Goal: Find specific page/section: Find specific page/section

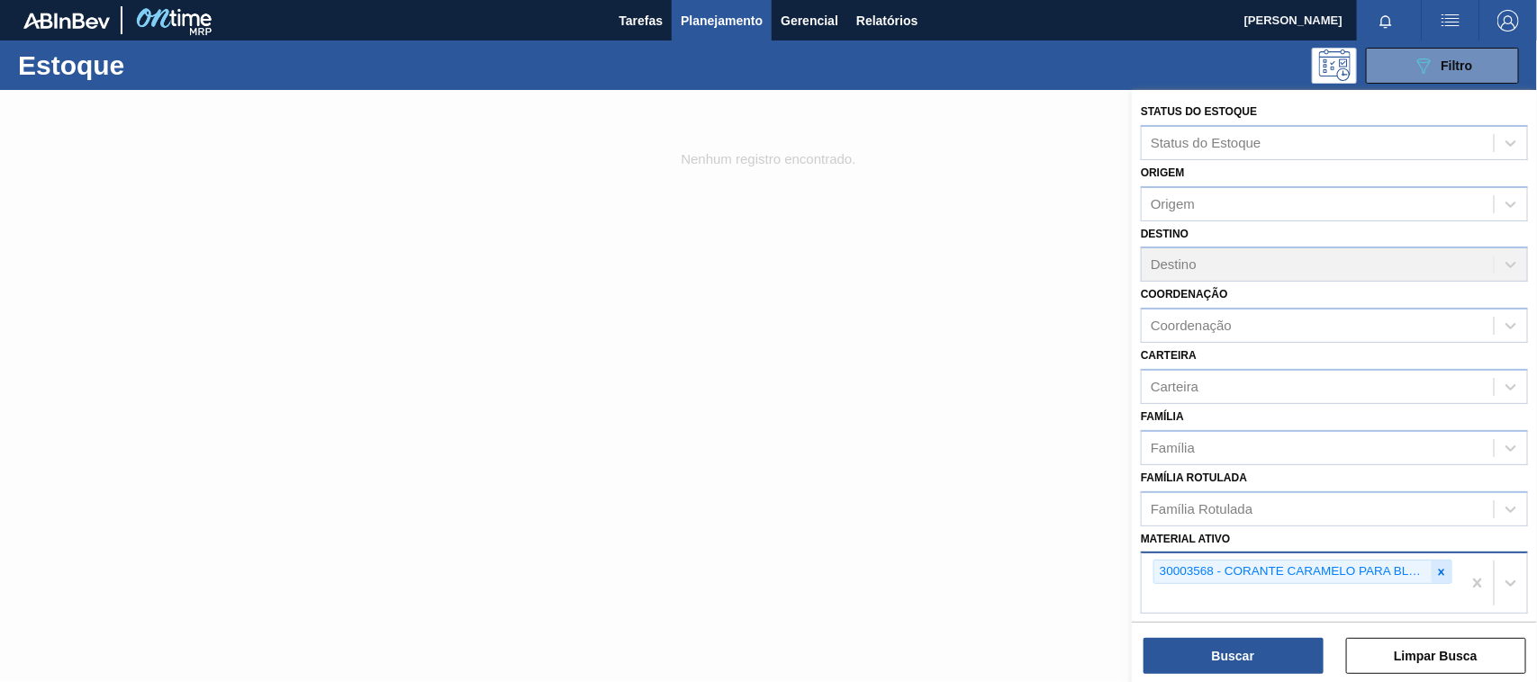
click at [1447, 576] on div at bounding box center [1441, 572] width 20 height 23
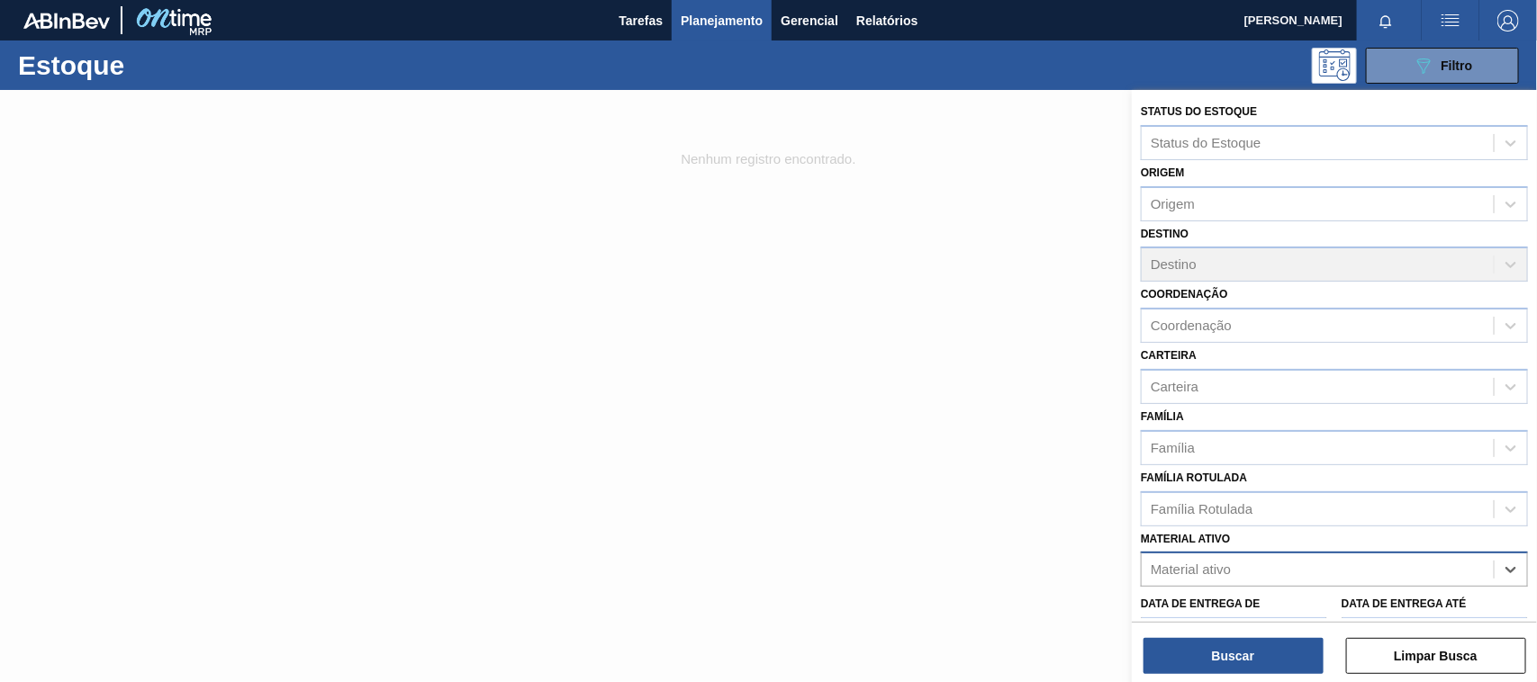
paste ativo "30003547"
type ativo "30003547"
drag, startPoint x: 1240, startPoint y: 590, endPoint x: 1235, endPoint y: 617, distance: 27.5
click at [1238, 601] on div "30003547 - TERRA INFUSORIA;BH-40" at bounding box center [1333, 614] width 387 height 33
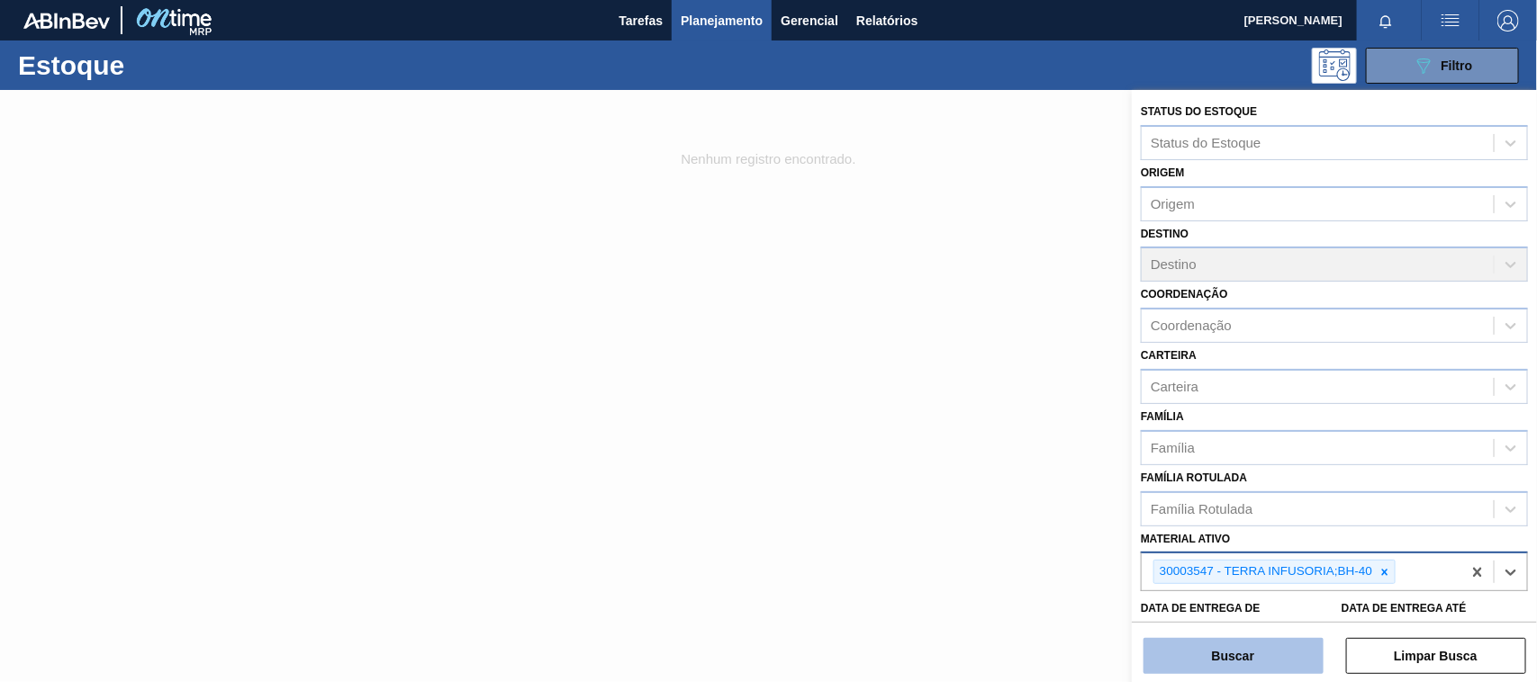
click at [1222, 650] on button "Buscar" at bounding box center [1233, 656] width 180 height 36
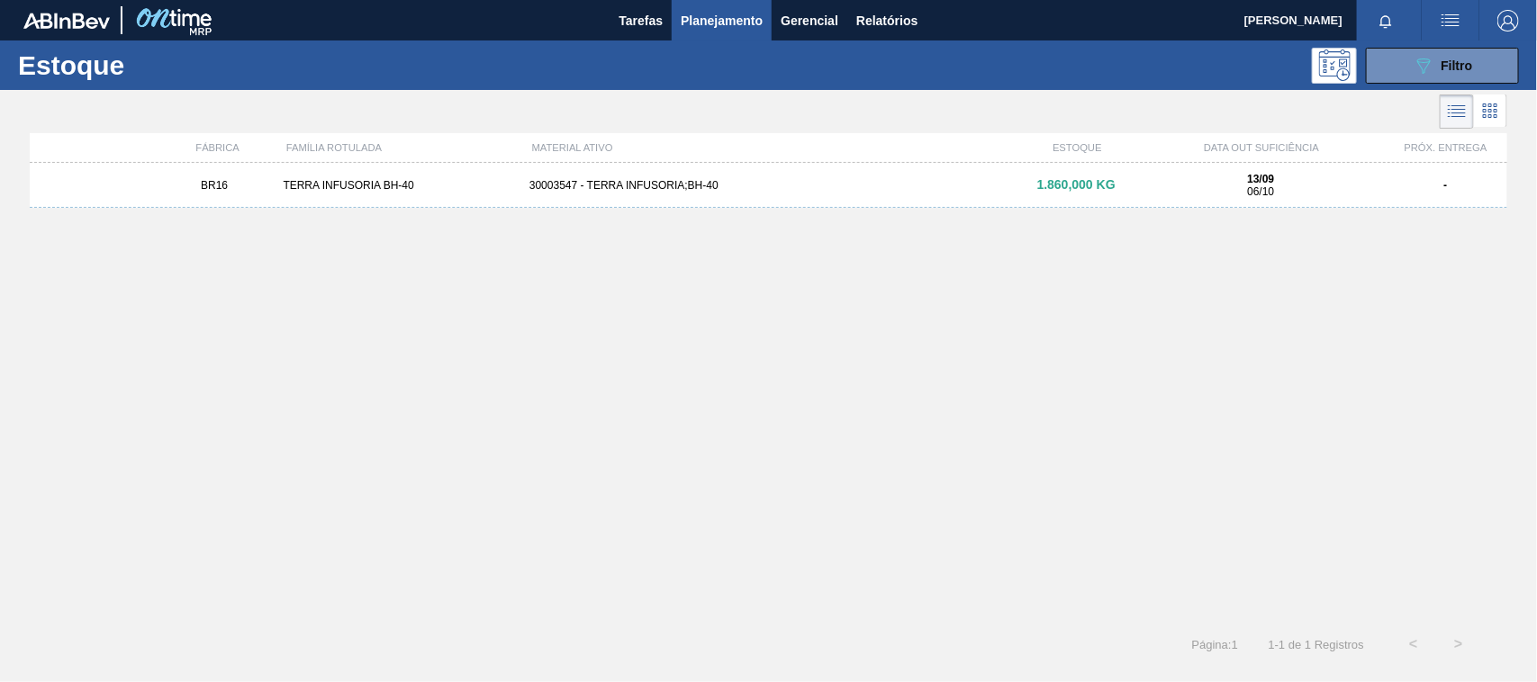
click at [663, 186] on div "30003547 - TERRA INFUSORIA;BH-40" at bounding box center [768, 185] width 492 height 13
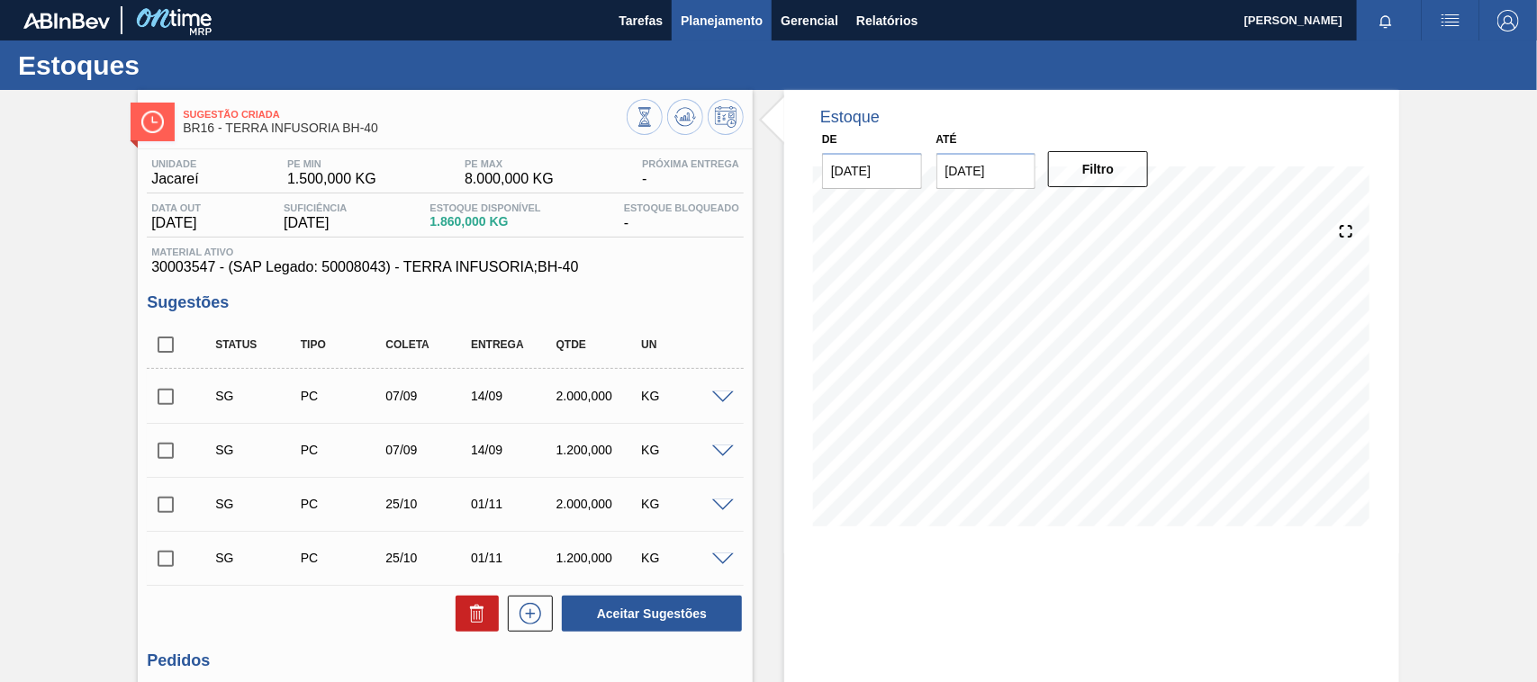
click at [709, 23] on span "Planejamento" at bounding box center [722, 21] width 82 height 22
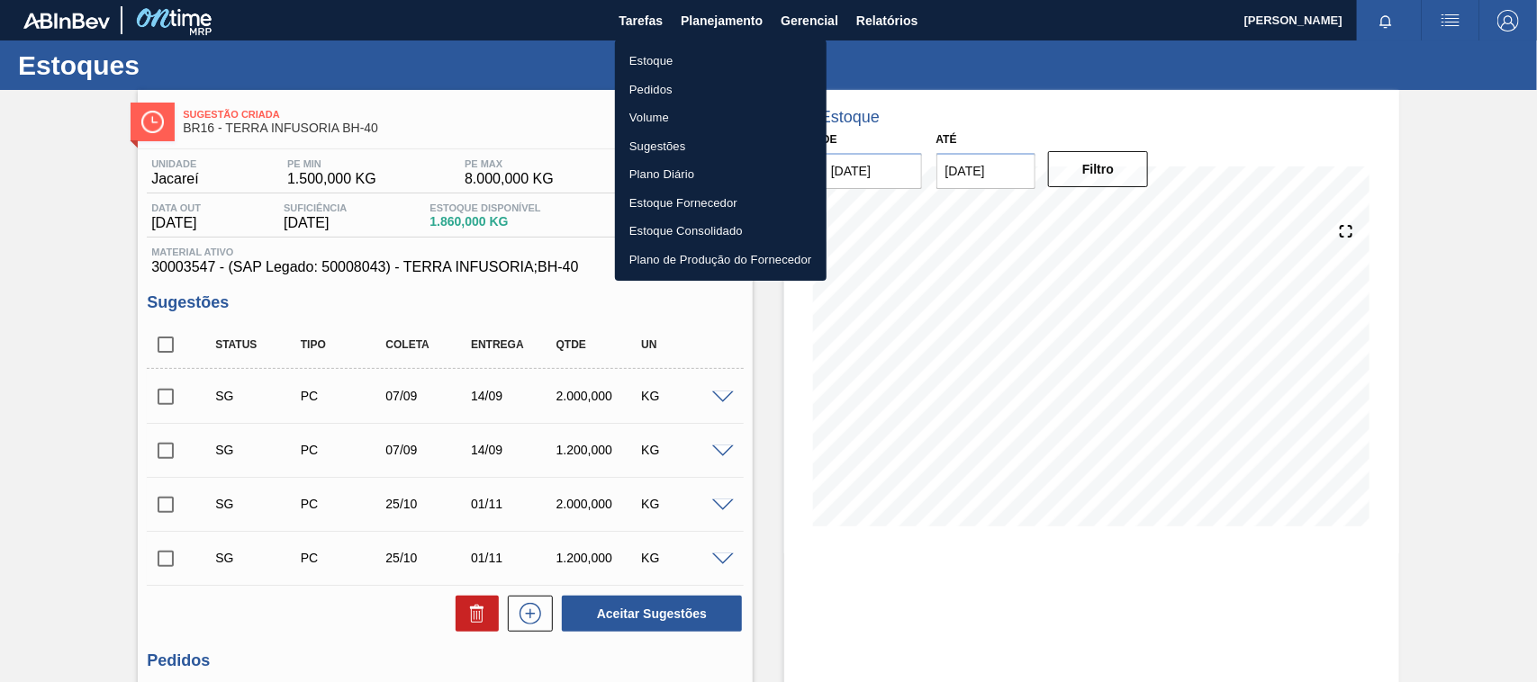
click at [645, 59] on li "Estoque" at bounding box center [721, 61] width 212 height 29
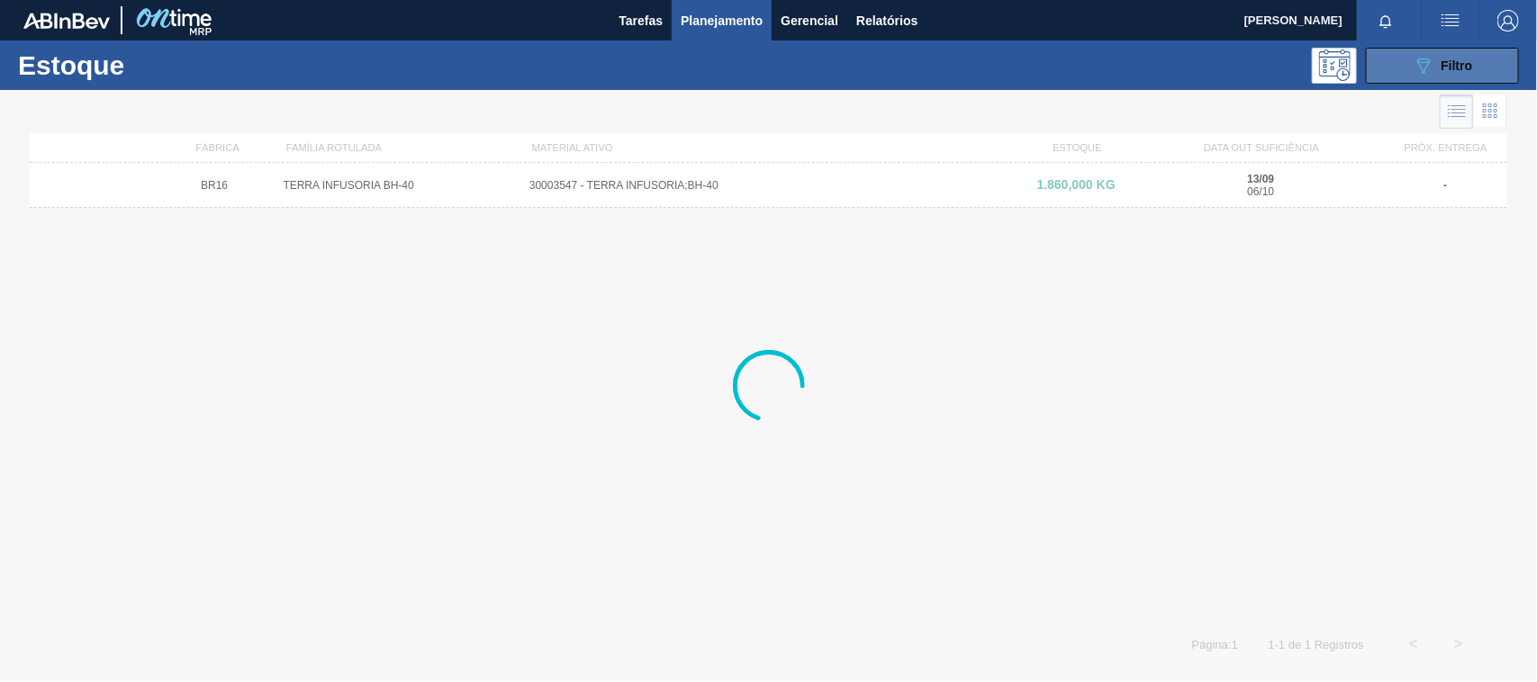
click at [1428, 68] on icon "089F7B8B-B2A5-4AFE-B5C0-19BA573D28AC" at bounding box center [1423, 66] width 22 height 22
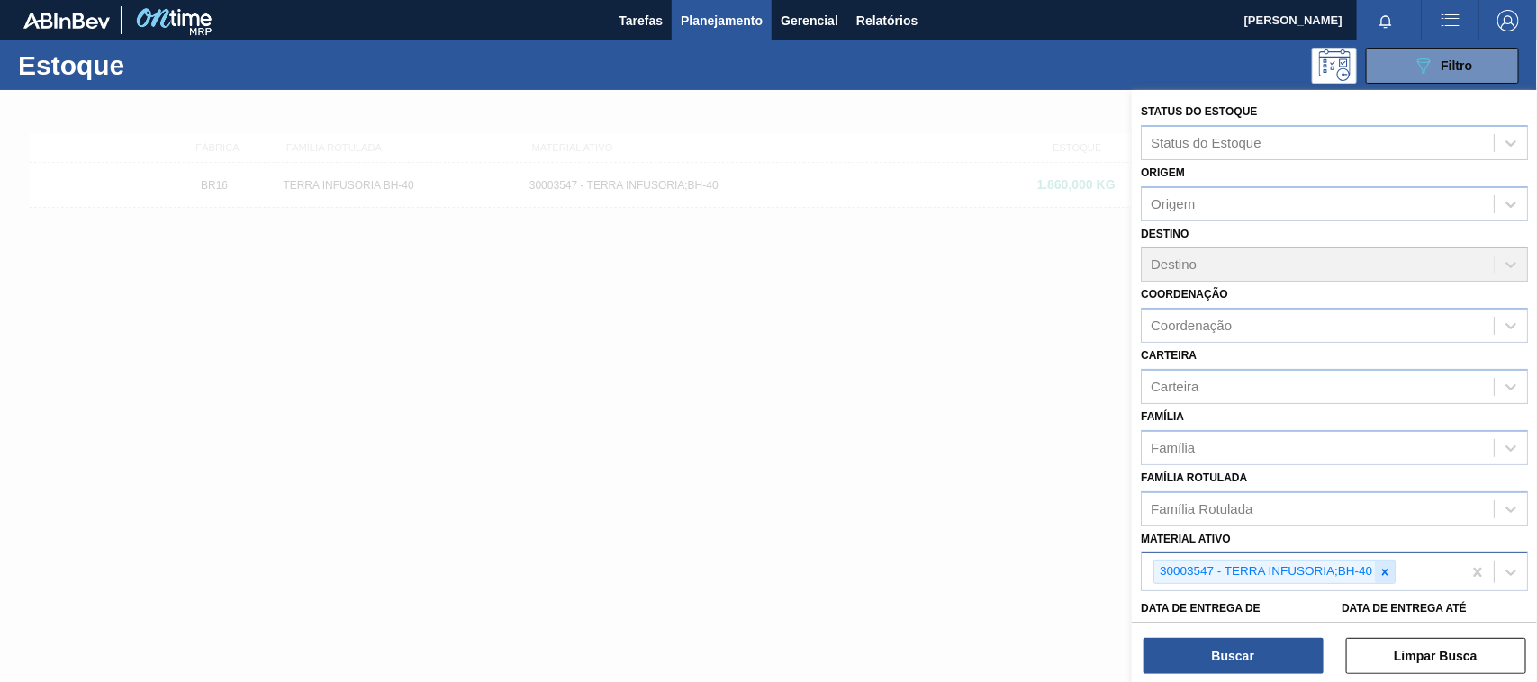
click at [1389, 574] on div at bounding box center [1385, 572] width 20 height 23
paste ativo "30003637"
type ativo "30003637"
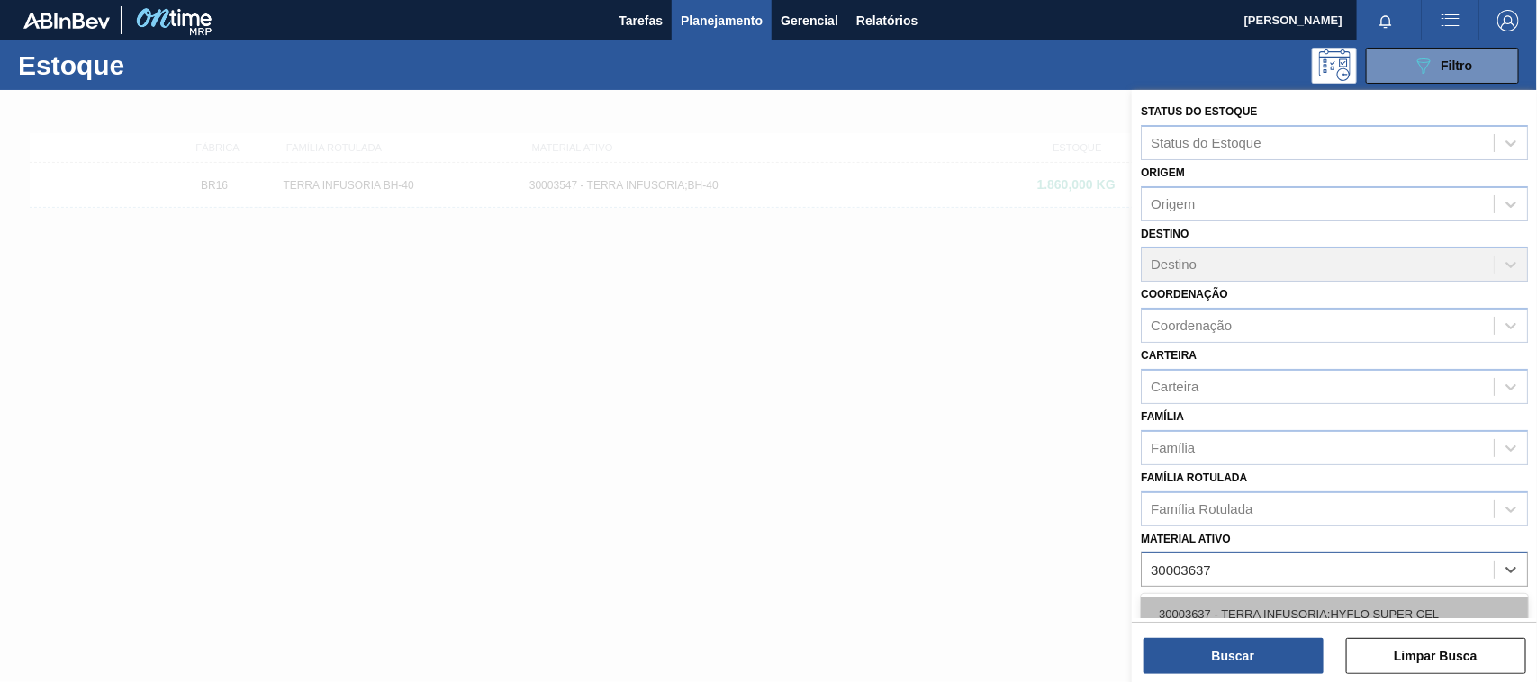
click at [1283, 598] on div "30003637 - TERRA INFUSORIA;HYFLO SUPER CEL" at bounding box center [1333, 614] width 387 height 33
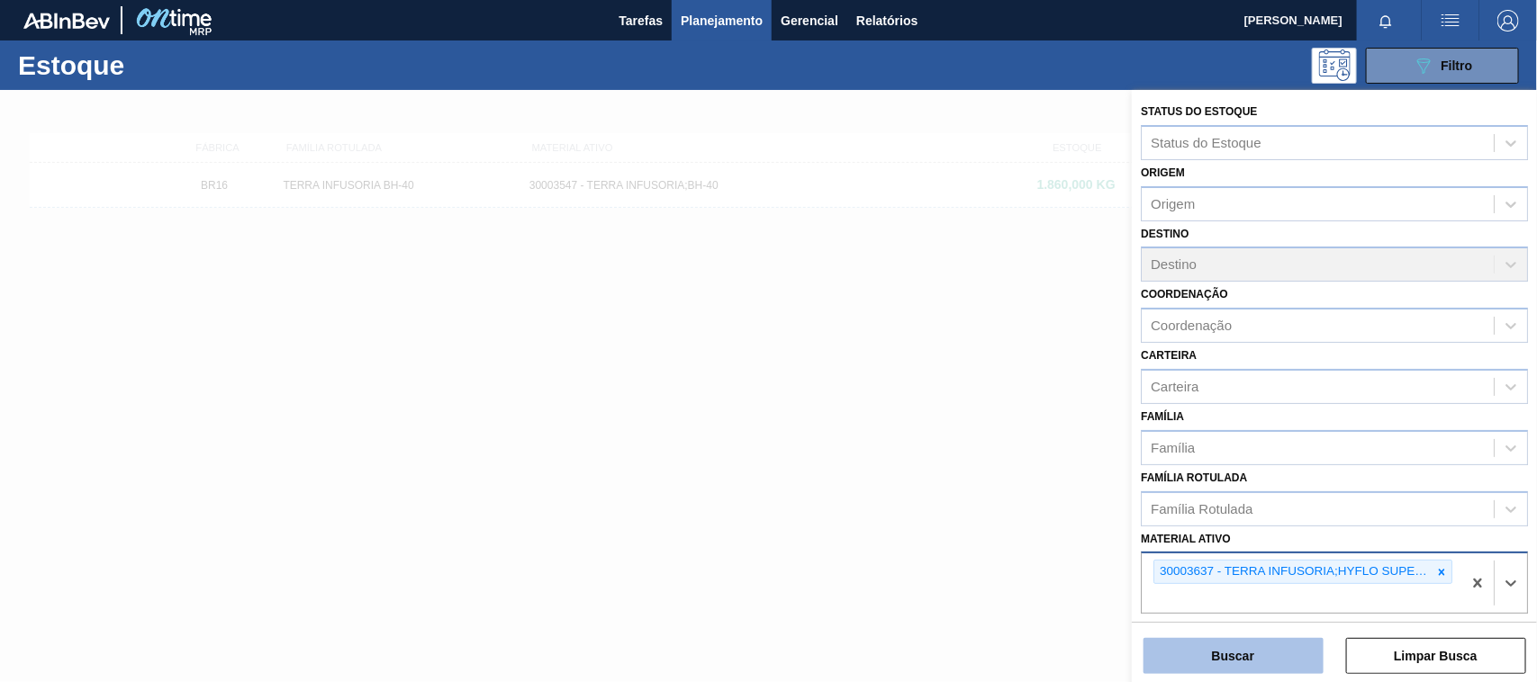
click at [1252, 659] on button "Buscar" at bounding box center [1233, 656] width 180 height 36
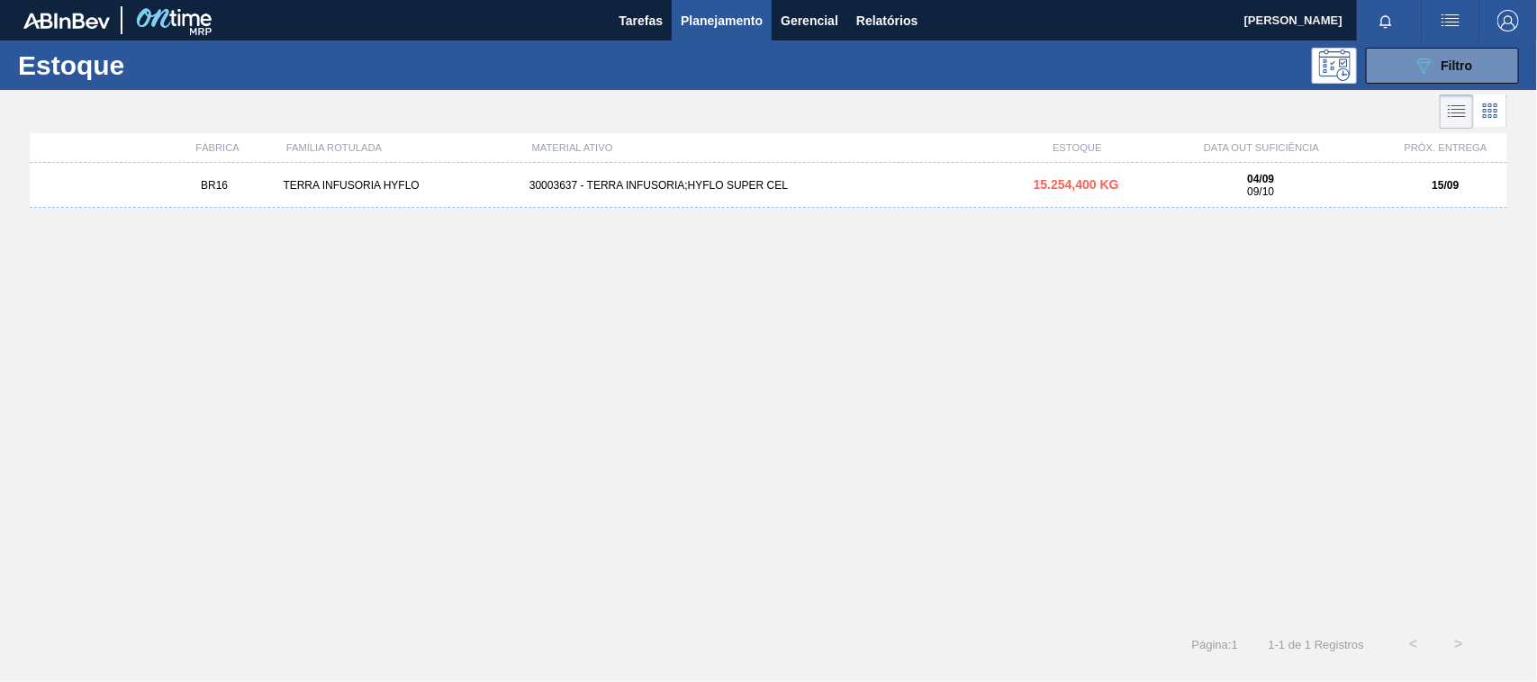
click at [735, 172] on div "BR16 TERRA INFUSORIA HYFLO 30003637 - TERRA INFUSORIA;HYFLO SUPER CEL 15.254,40…" at bounding box center [768, 185] width 1477 height 45
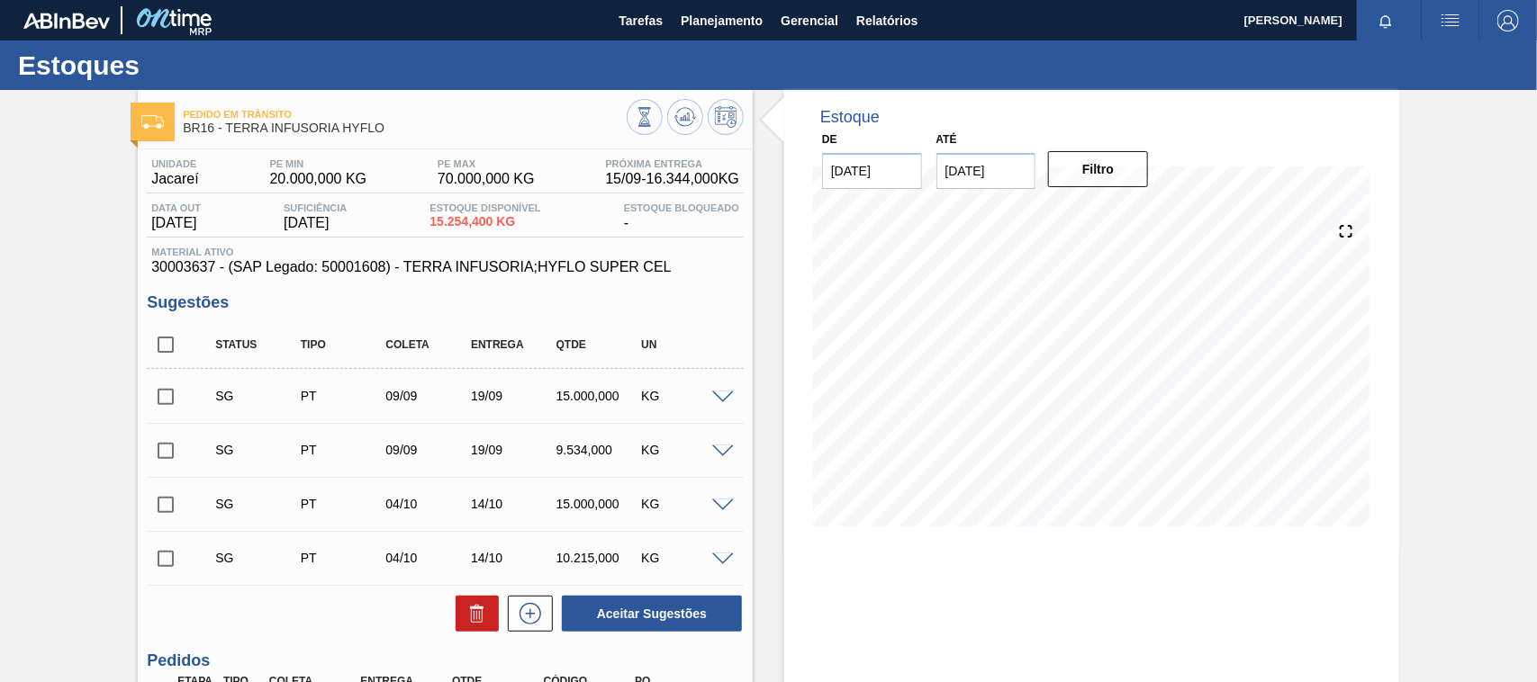
scroll to position [213, 0]
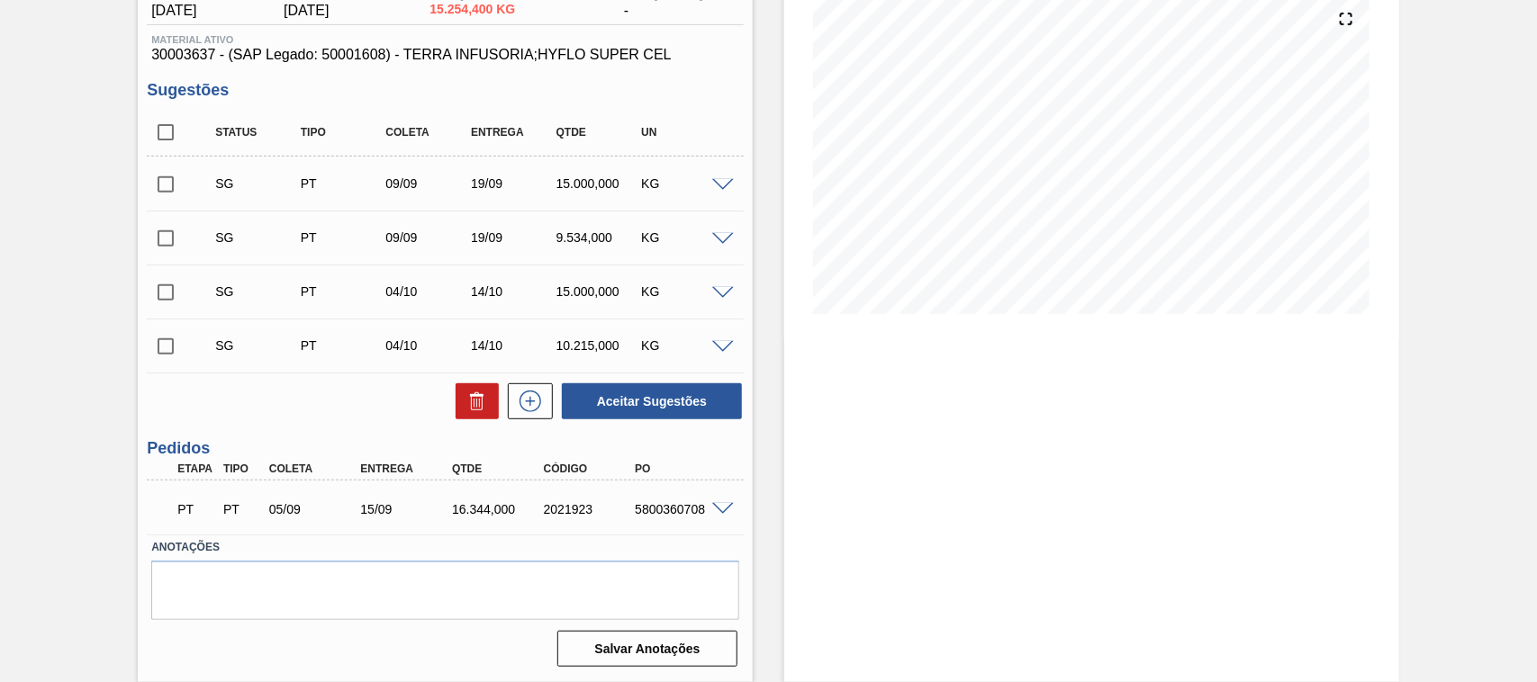
click at [662, 509] on div "5800360708" at bounding box center [681, 509] width 102 height 14
copy div "5800360708"
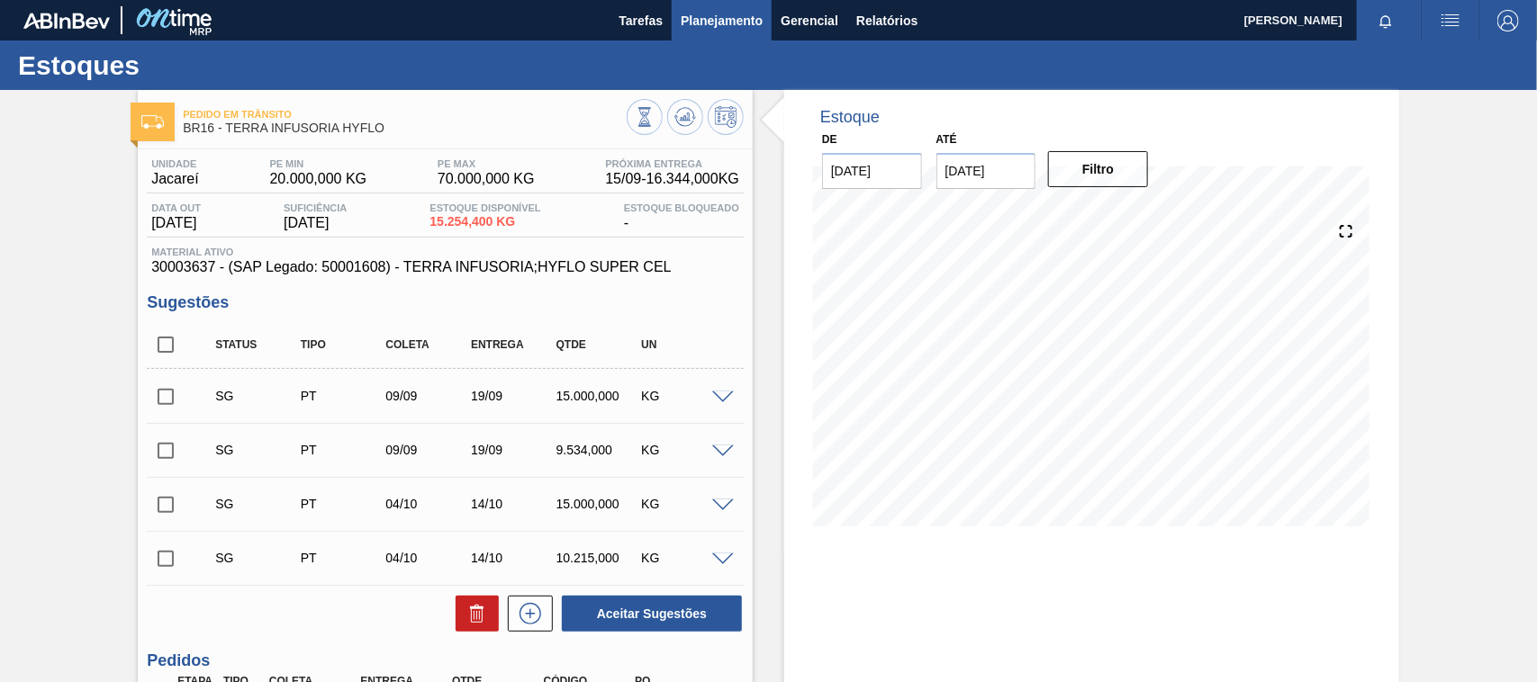
click at [713, 38] on button "Planejamento" at bounding box center [722, 20] width 100 height 41
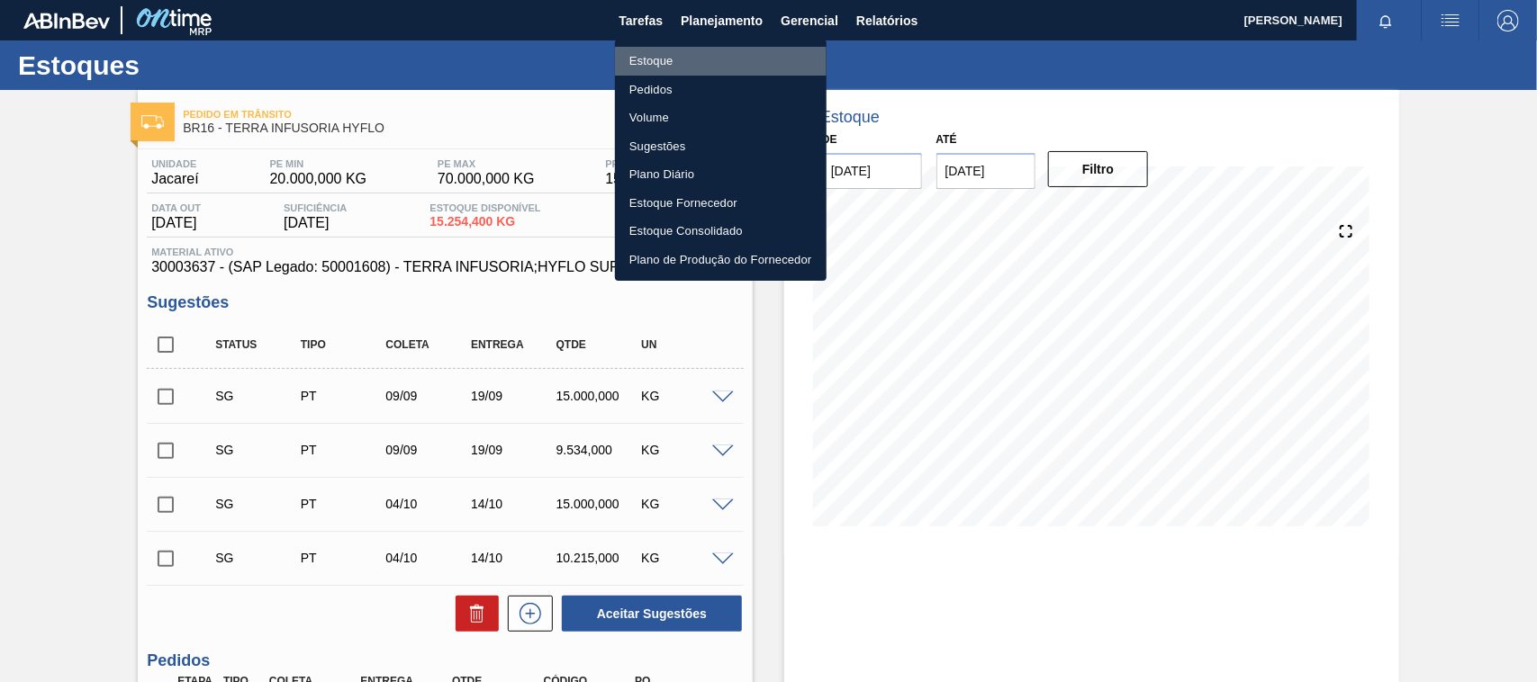
click at [649, 59] on li "Estoque" at bounding box center [721, 61] width 212 height 29
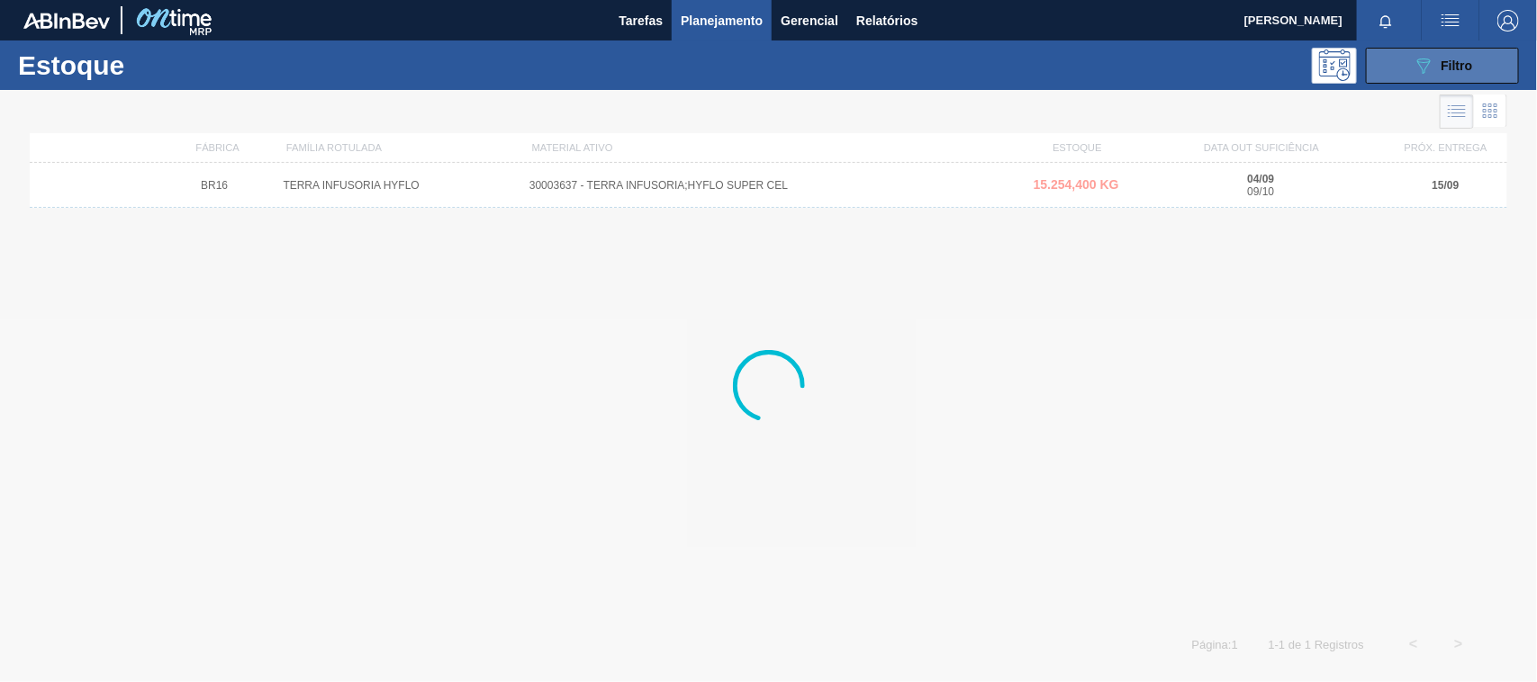
click at [1383, 75] on button "089F7B8B-B2A5-4AFE-B5C0-19BA573D28AC Filtro" at bounding box center [1442, 66] width 153 height 36
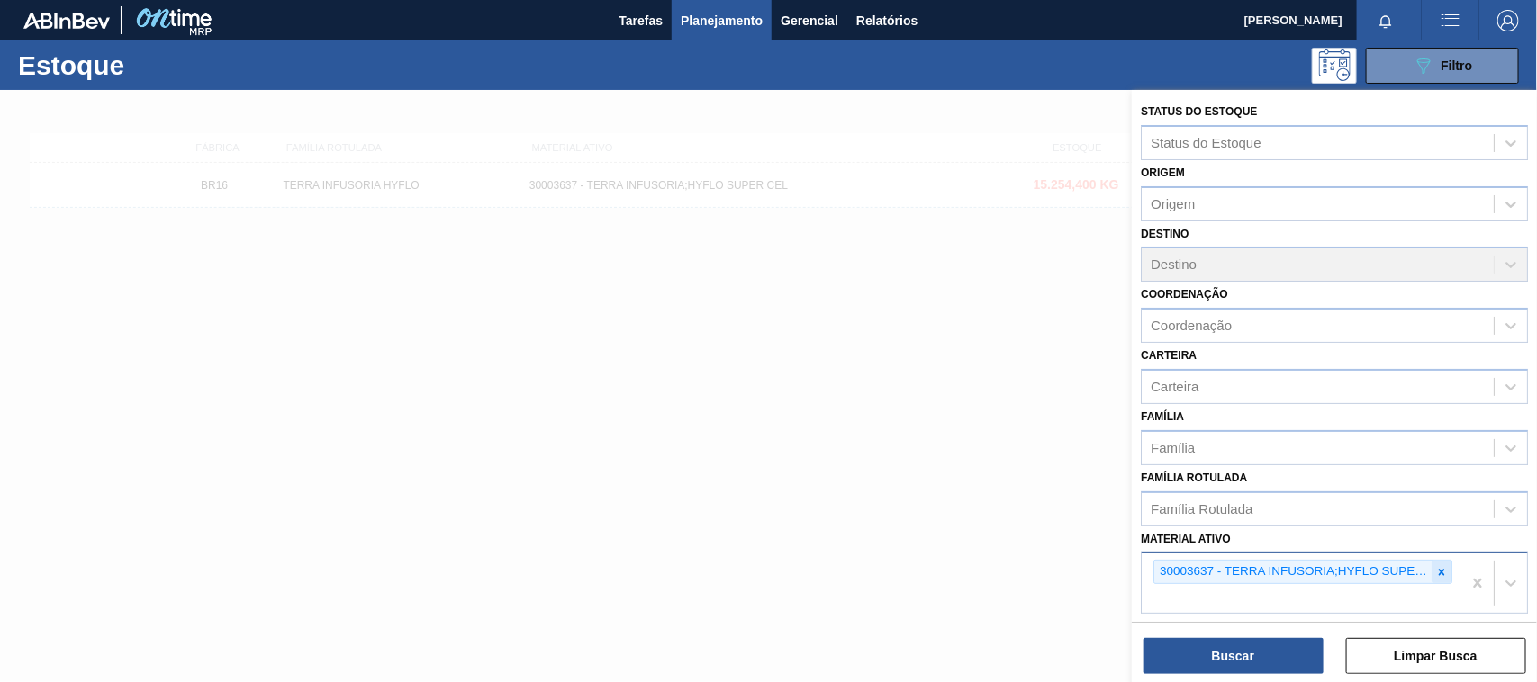
click at [1438, 572] on icon at bounding box center [1441, 572] width 6 height 6
paste ativo "30009305"
type ativo "30009305"
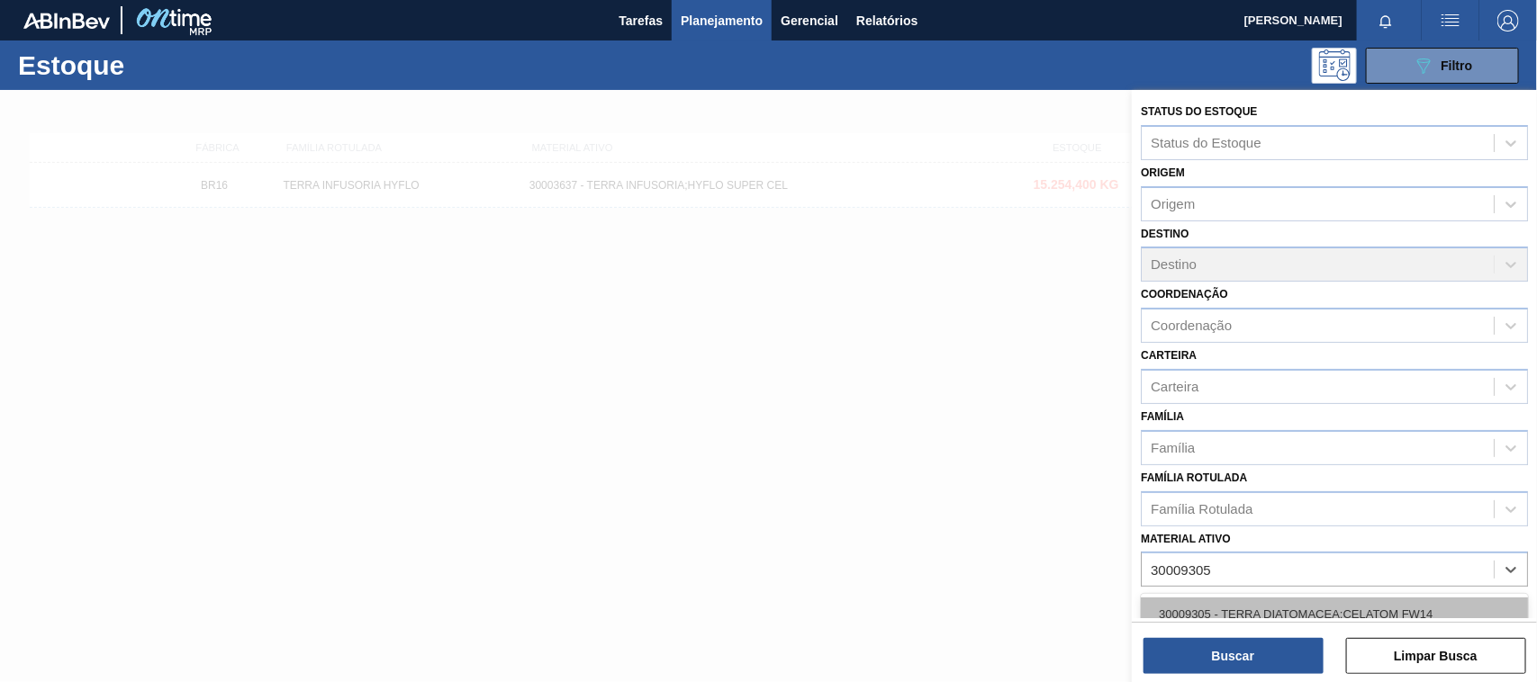
click at [1261, 614] on div "30009305 - TERRA DIATOMACEA;CELATOM FW14" at bounding box center [1333, 614] width 387 height 33
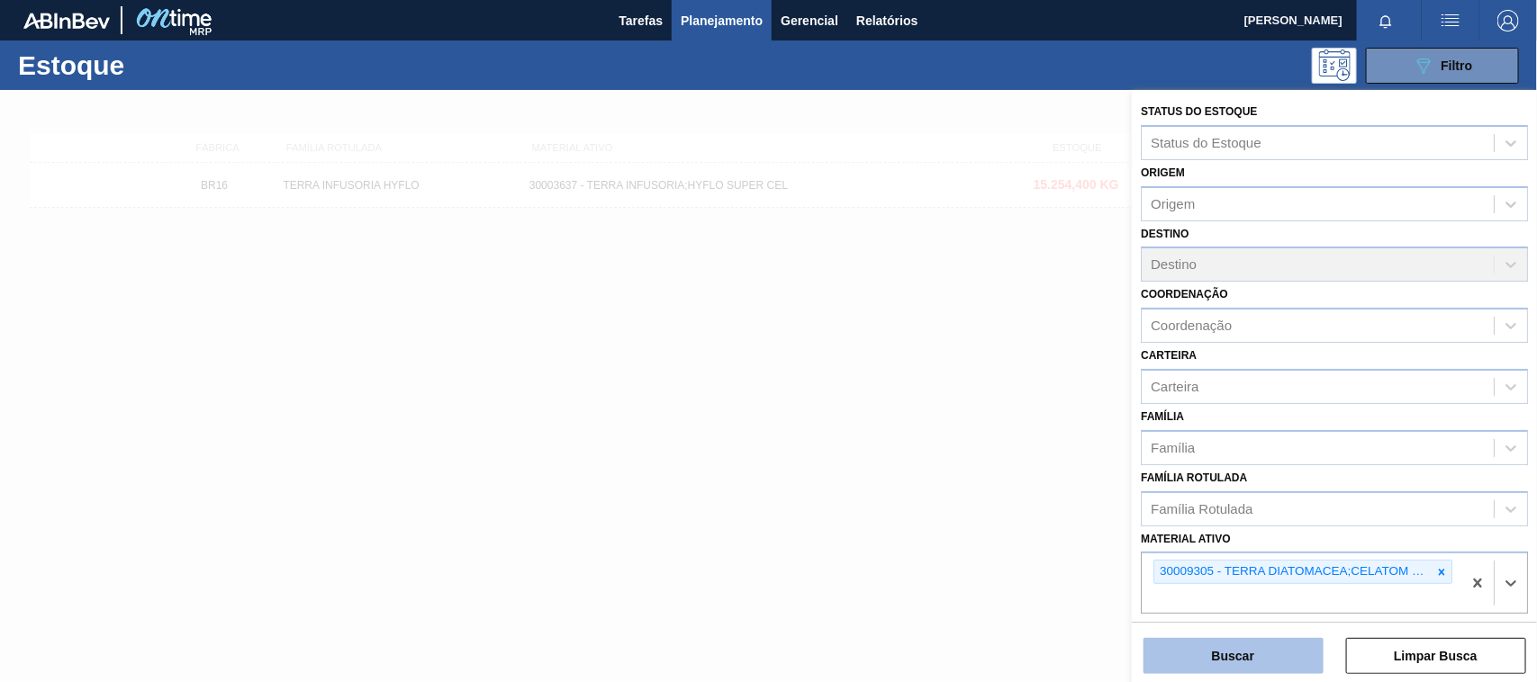
click at [1242, 659] on button "Buscar" at bounding box center [1233, 656] width 180 height 36
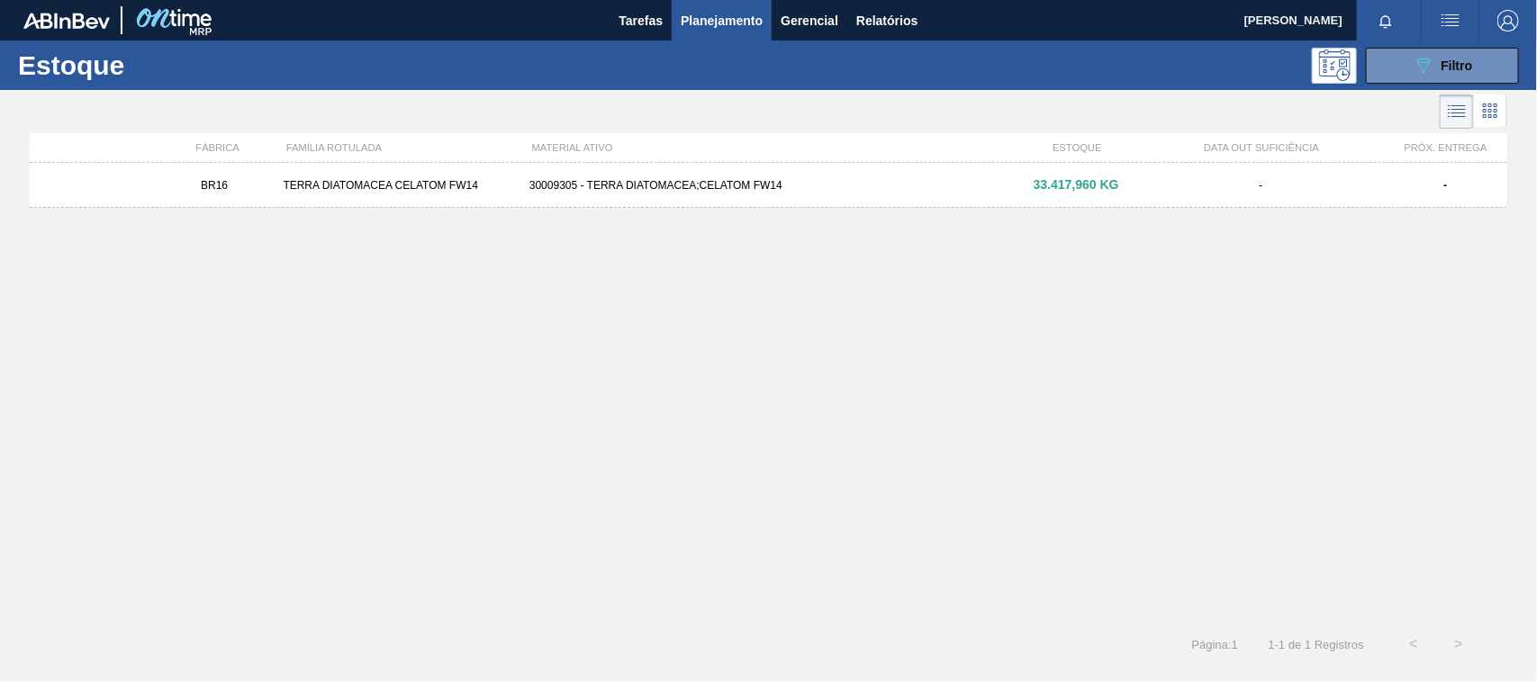
click at [708, 169] on div "BR16 TERRA DIATOMACEA CELATOM FW14 30009305 - TERRA DIATOMACEA;CELATOM FW14 33.…" at bounding box center [768, 185] width 1477 height 45
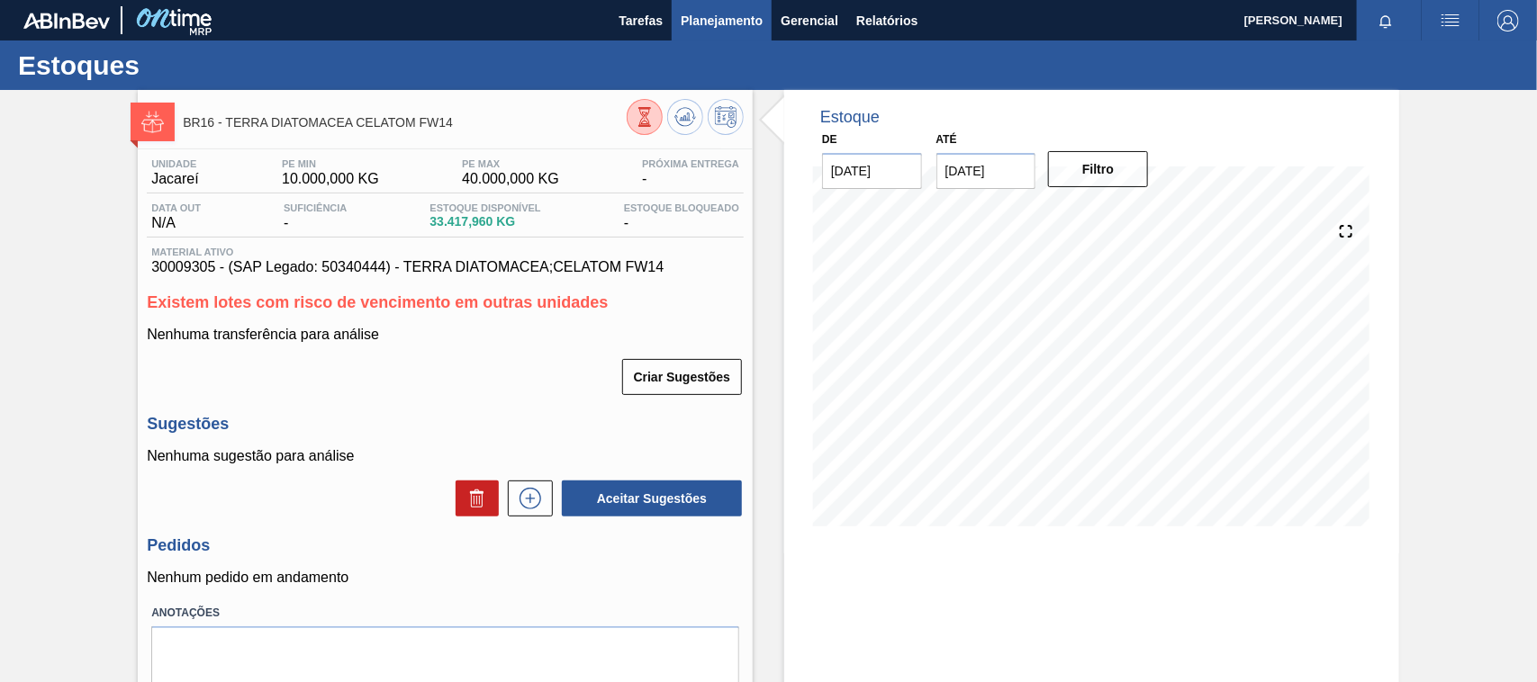
click at [754, 14] on span "Planejamento" at bounding box center [722, 21] width 82 height 22
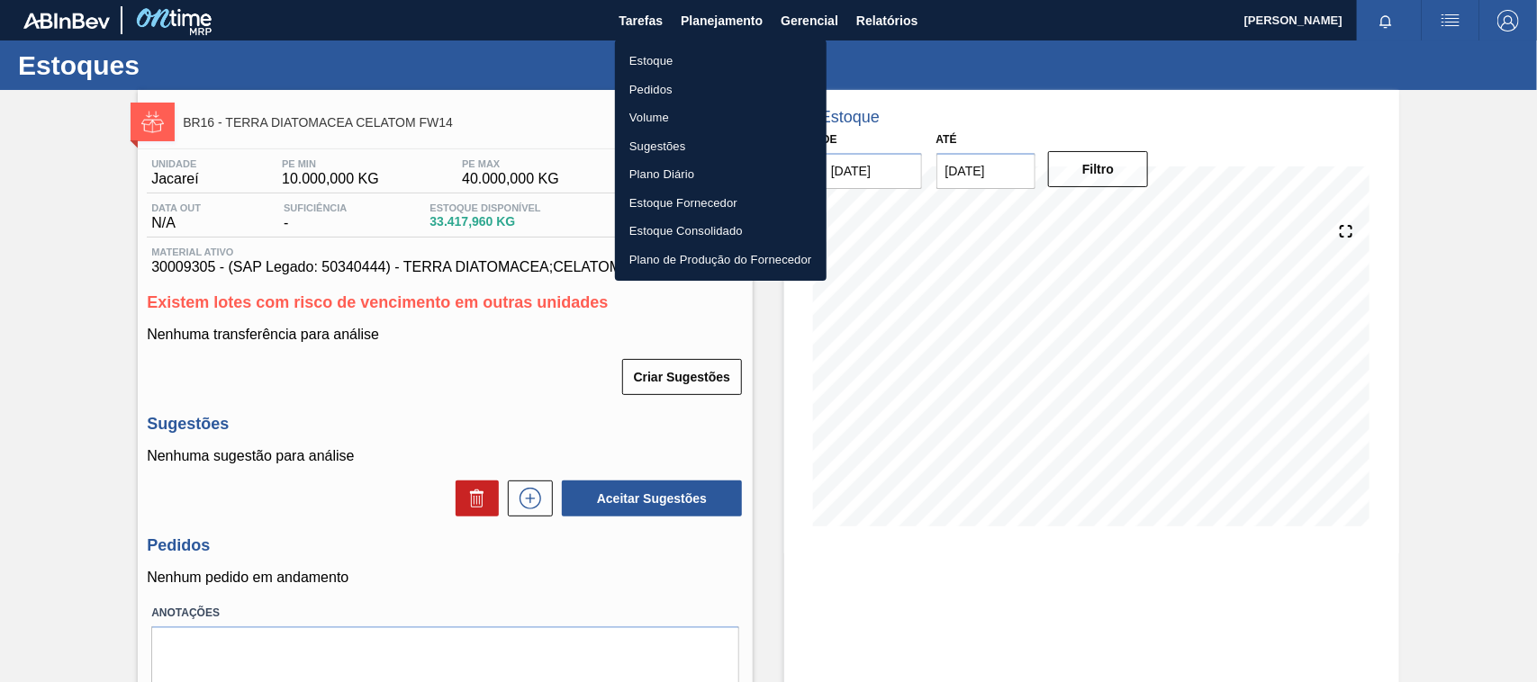
click at [671, 59] on li "Estoque" at bounding box center [721, 61] width 212 height 29
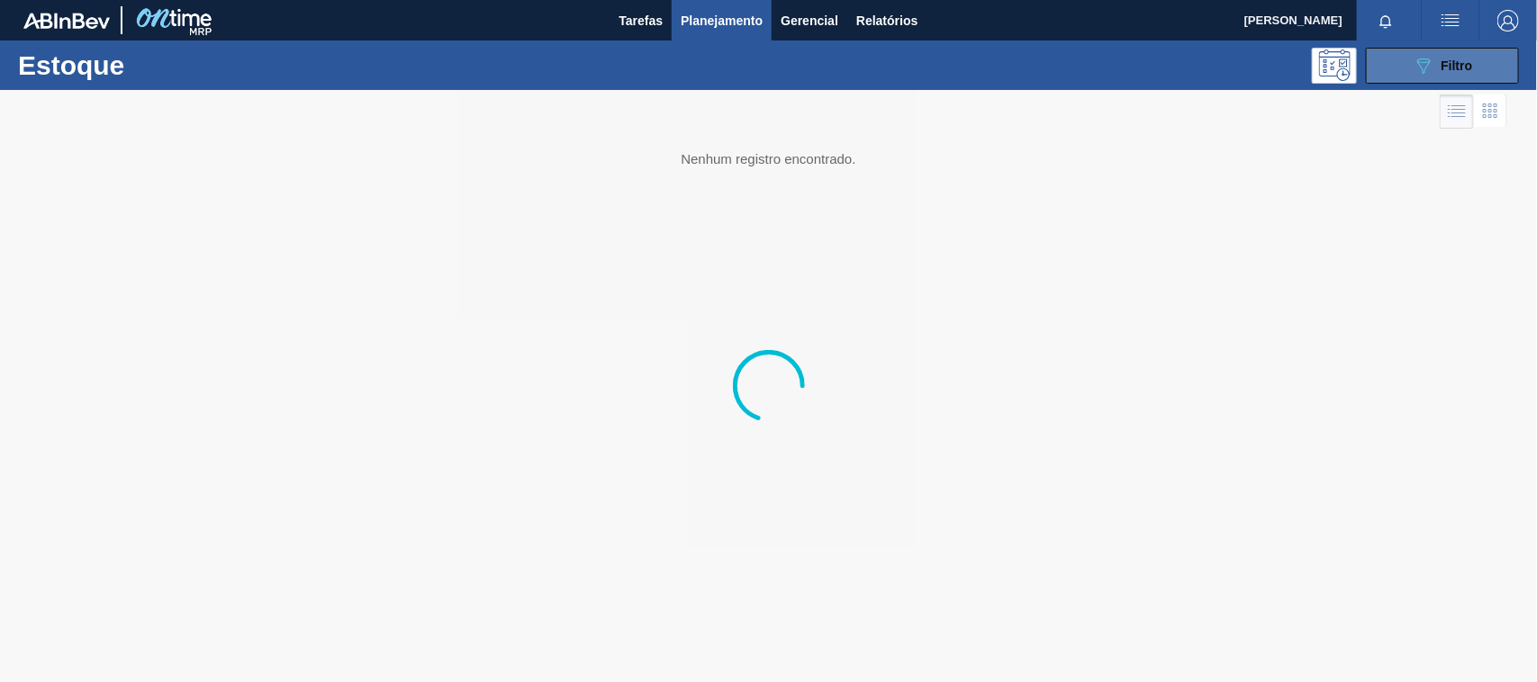
click at [1400, 59] on button "089F7B8B-B2A5-4AFE-B5C0-19BA573D28AC Filtro" at bounding box center [1442, 66] width 153 height 36
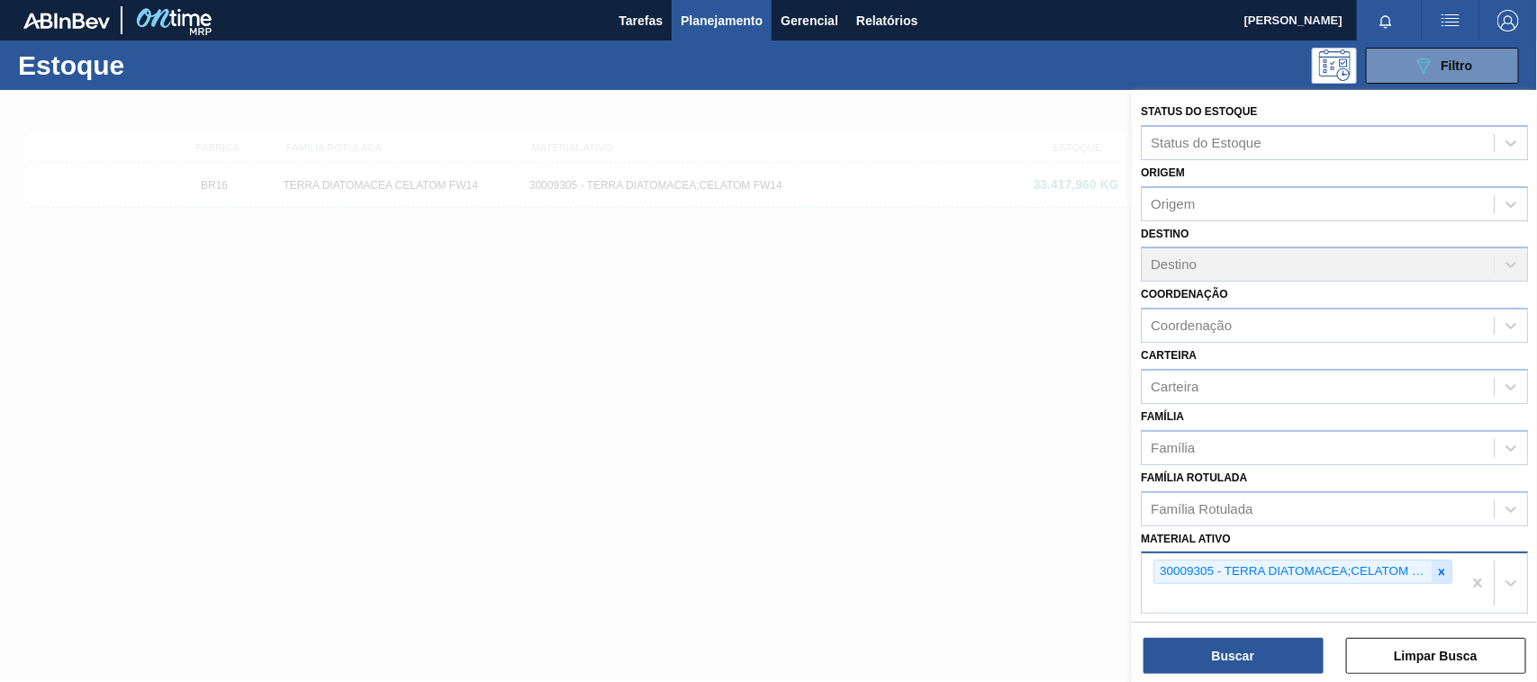
click at [1436, 570] on icon at bounding box center [1441, 572] width 13 height 13
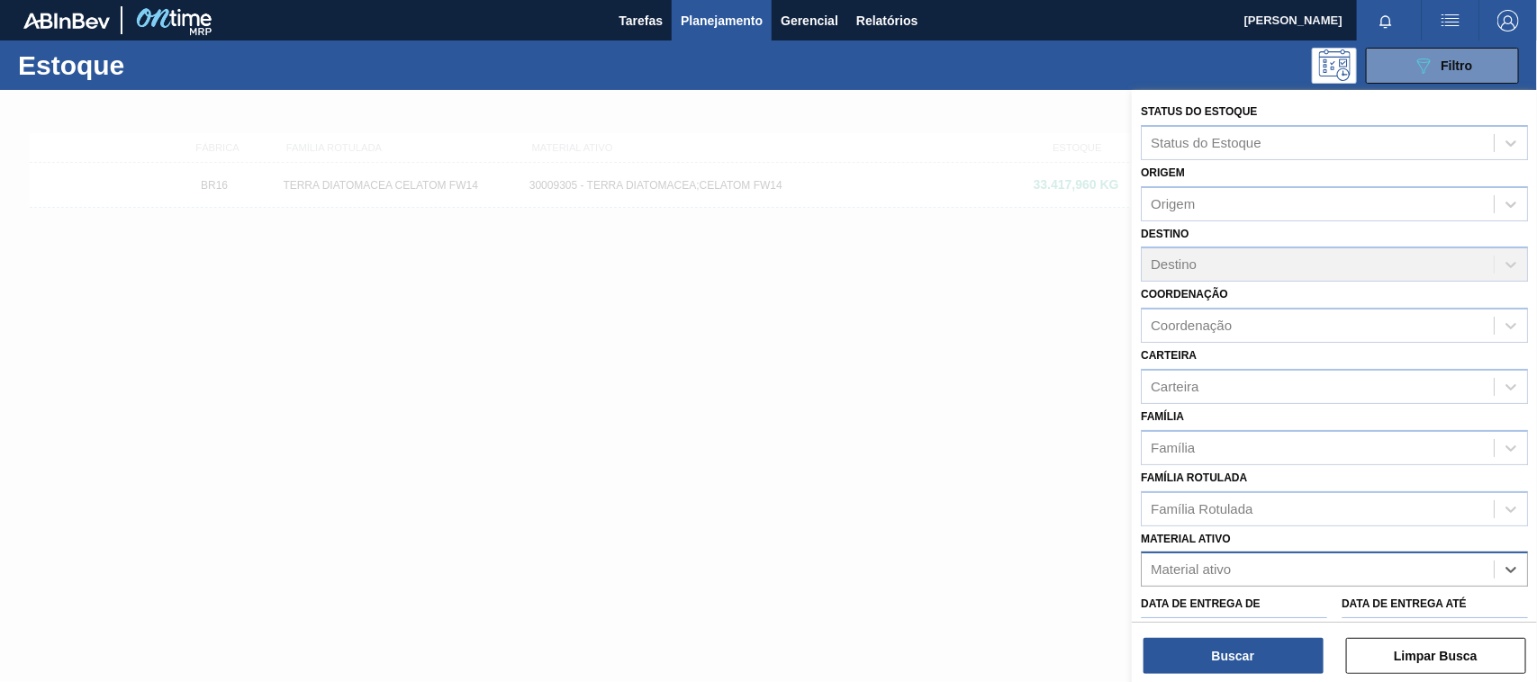
paste ativo "30008416"
type ativo "30008416"
click at [1276, 609] on div "30008416 - CLORETO DE CALCIO SOLUCAO 40%" at bounding box center [1333, 614] width 387 height 33
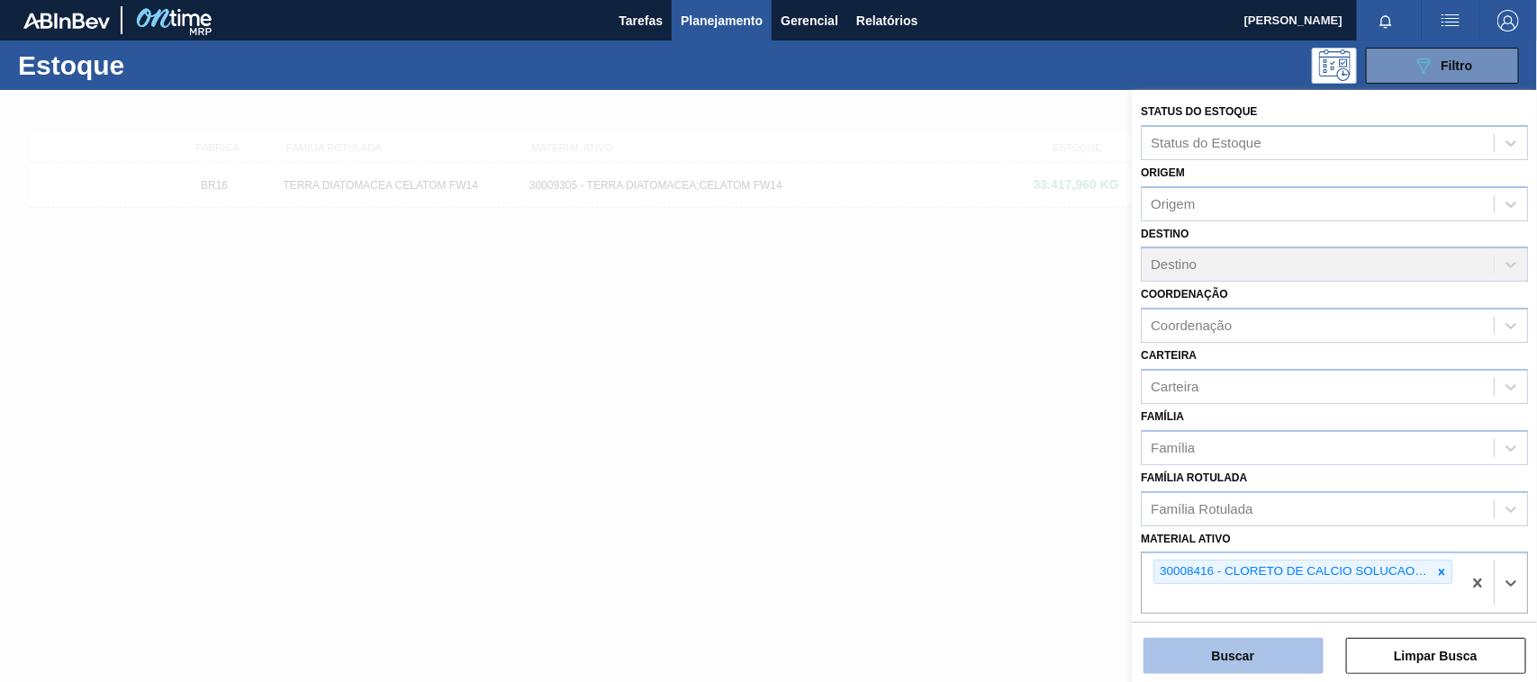
click at [1274, 644] on button "Buscar" at bounding box center [1233, 656] width 180 height 36
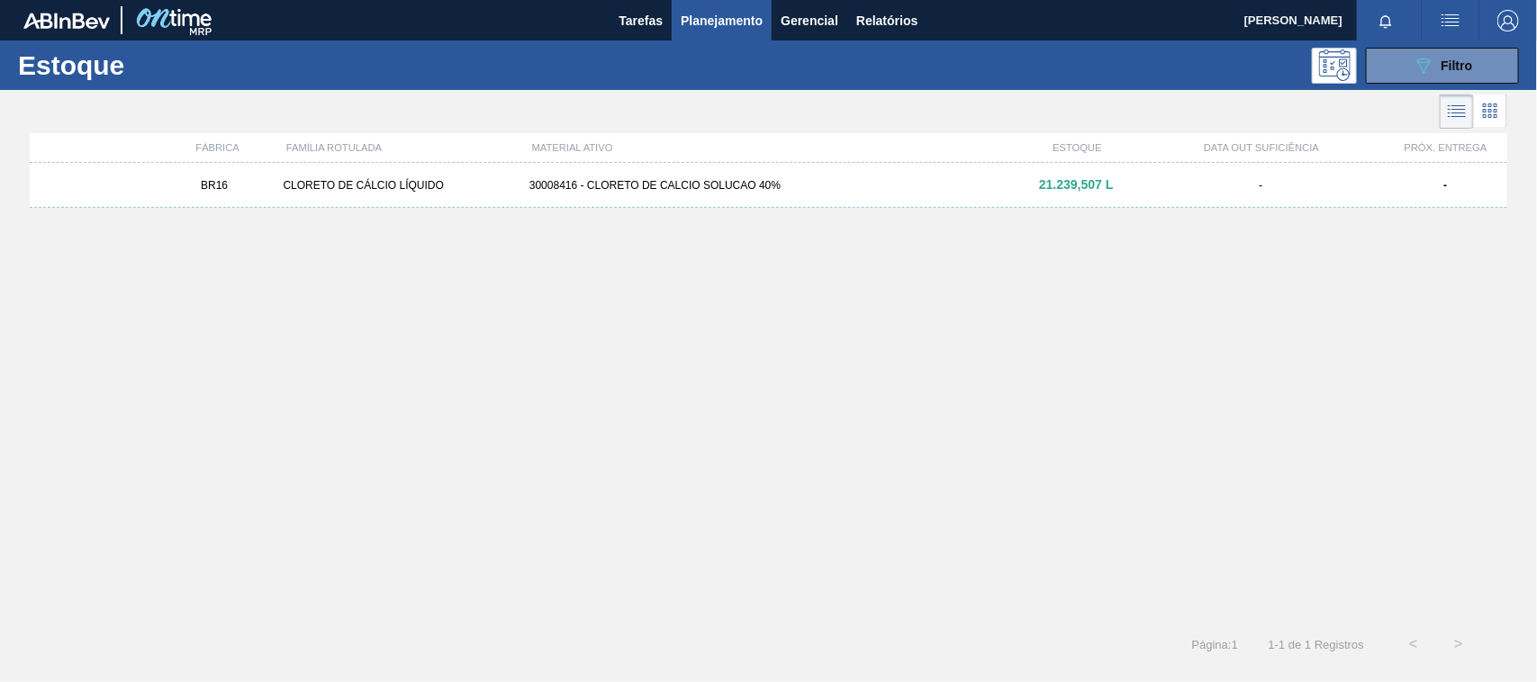
click at [821, 185] on div "30008416 - CLORETO DE CALCIO SOLUCAO 40%" at bounding box center [768, 185] width 492 height 13
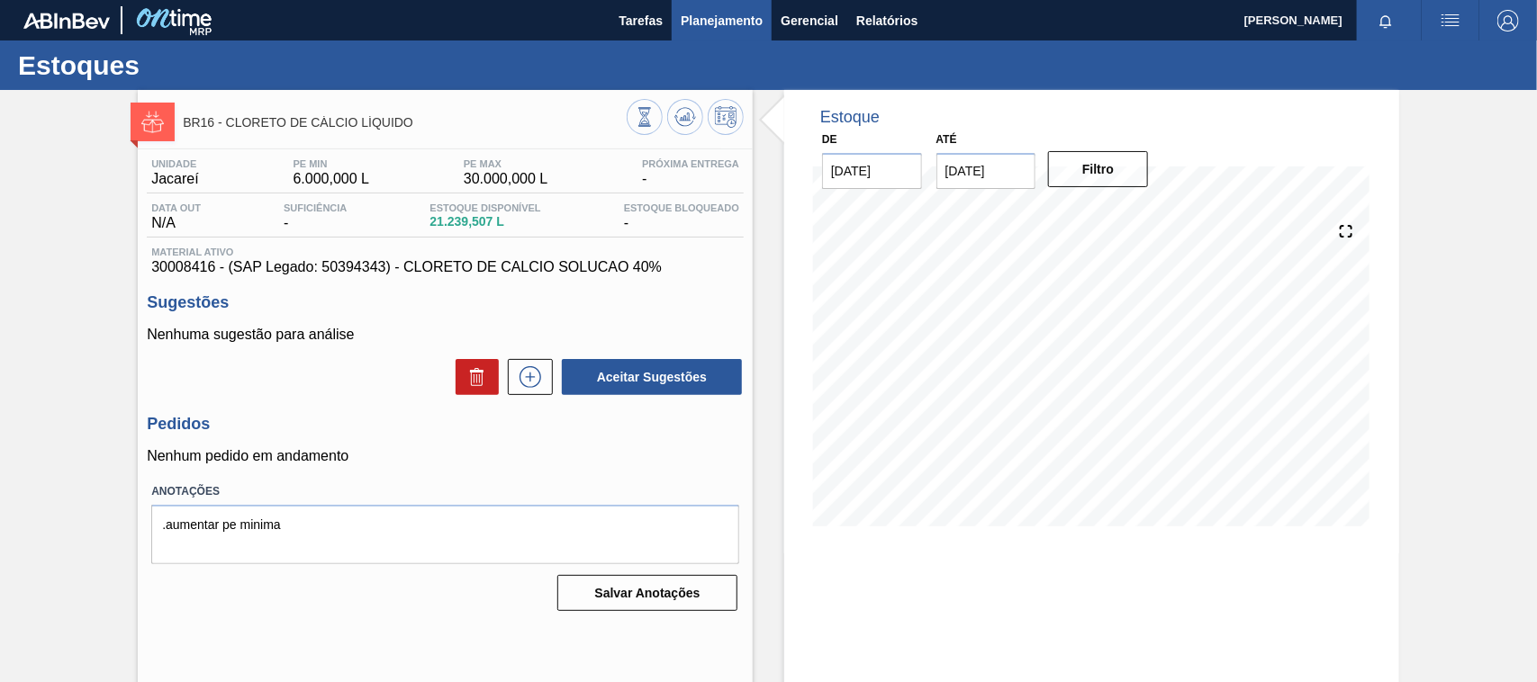
click at [718, 19] on span "Planejamento" at bounding box center [722, 21] width 82 height 22
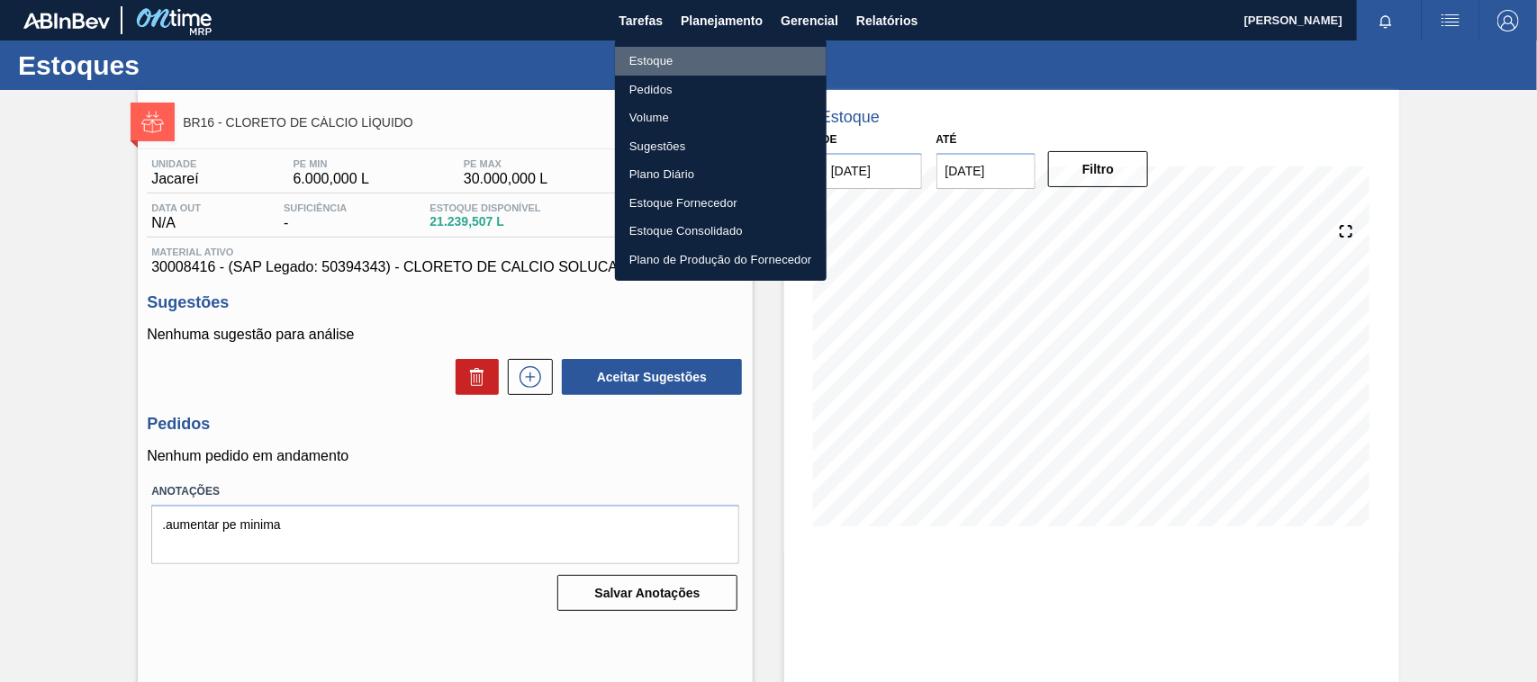
click at [664, 59] on li "Estoque" at bounding box center [721, 61] width 212 height 29
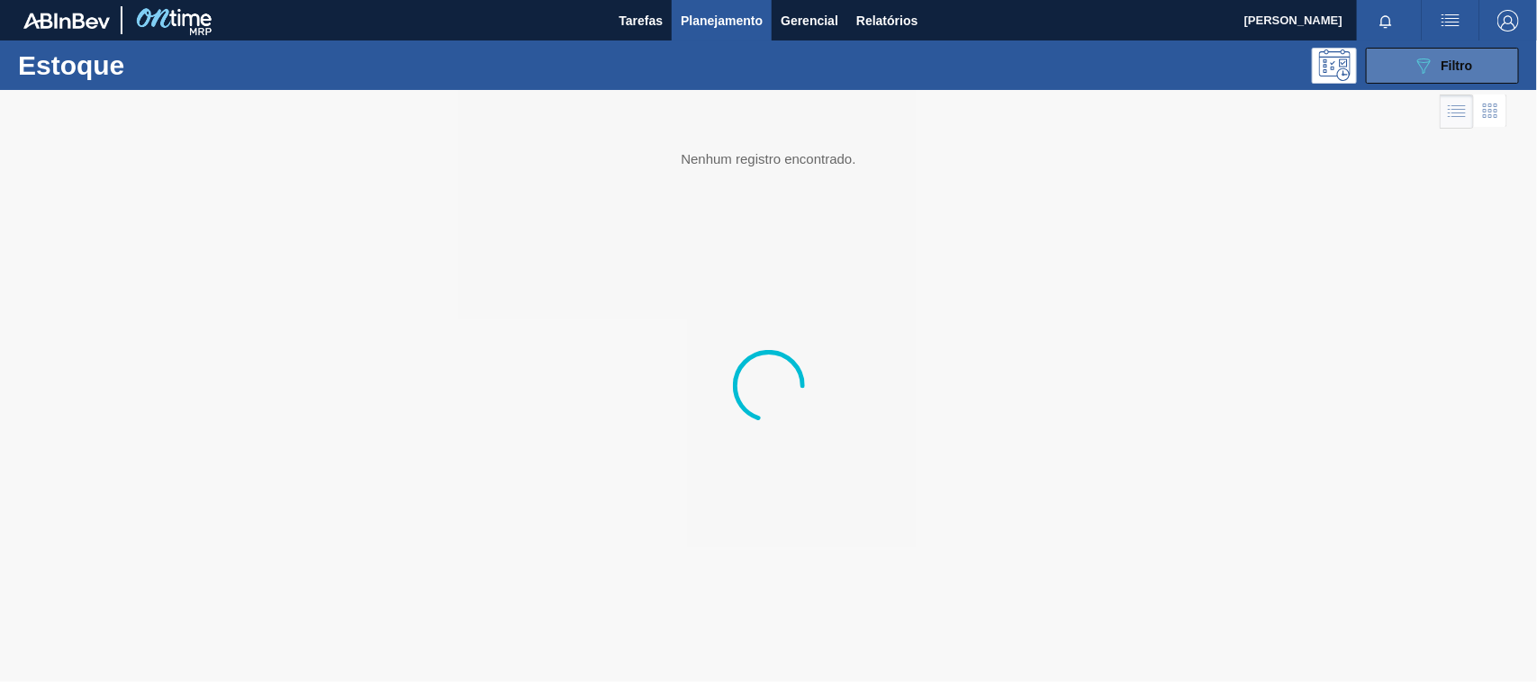
click at [1397, 65] on button "089F7B8B-B2A5-4AFE-B5C0-19BA573D28AC Filtro" at bounding box center [1442, 66] width 153 height 36
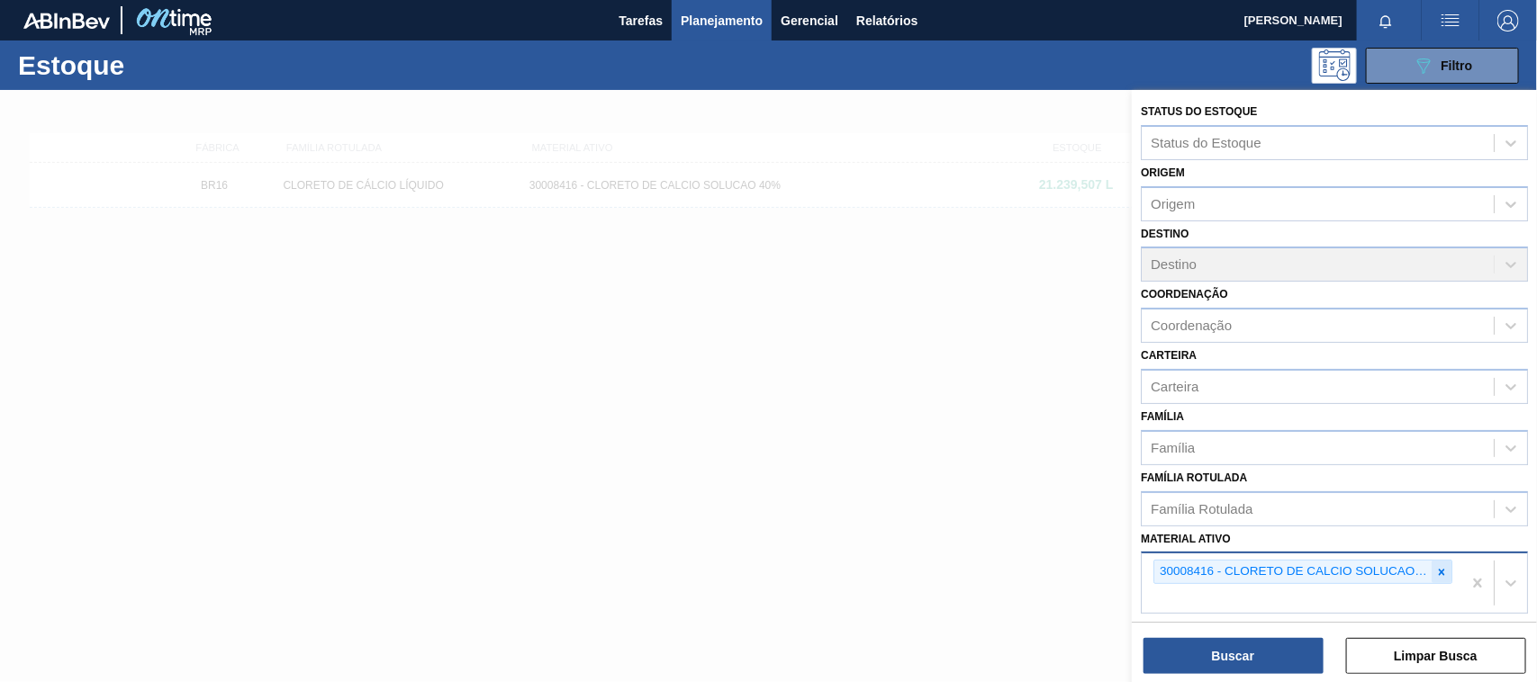
click at [1434, 574] on div at bounding box center [1441, 572] width 20 height 23
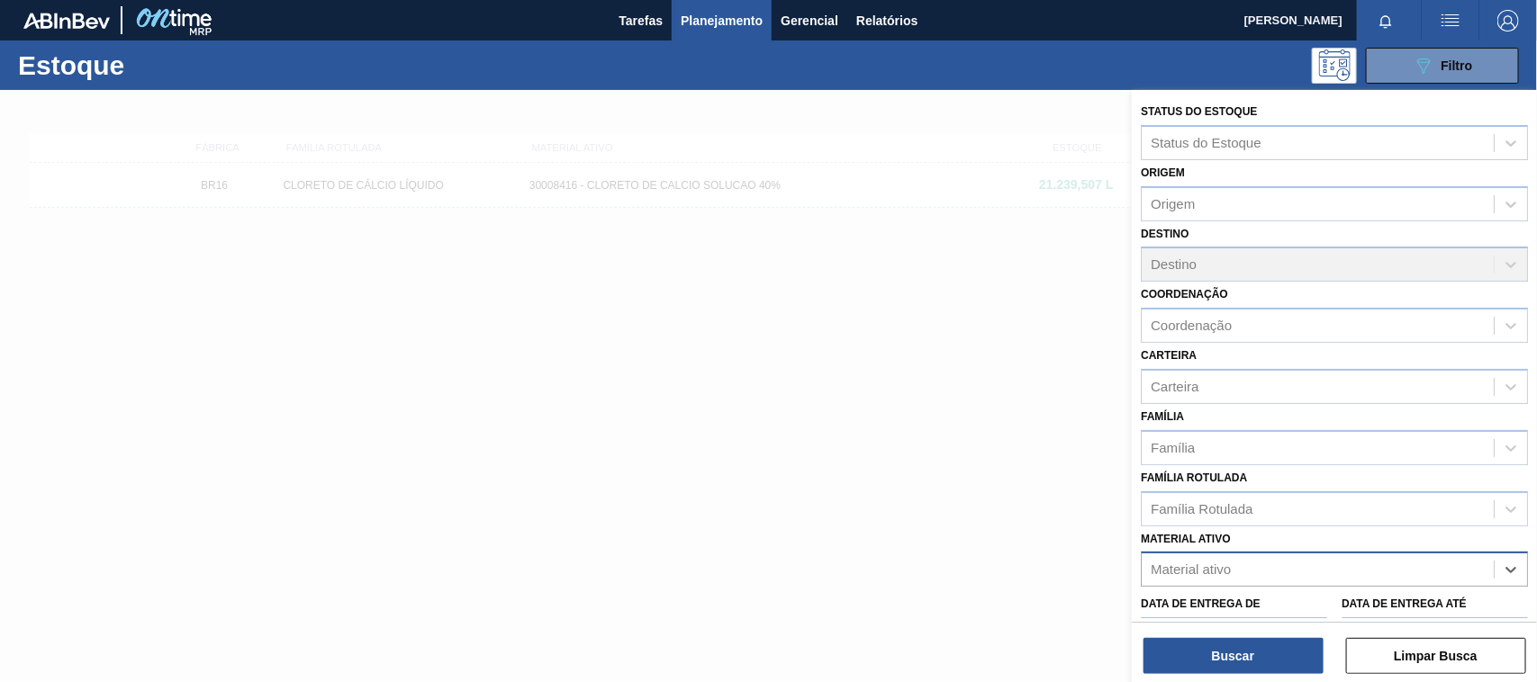
paste ativo "30003175"
type ativo "30003175"
click at [1299, 600] on div "30003175 - LUPULO AMAR. PIP HERCULES" at bounding box center [1333, 614] width 387 height 33
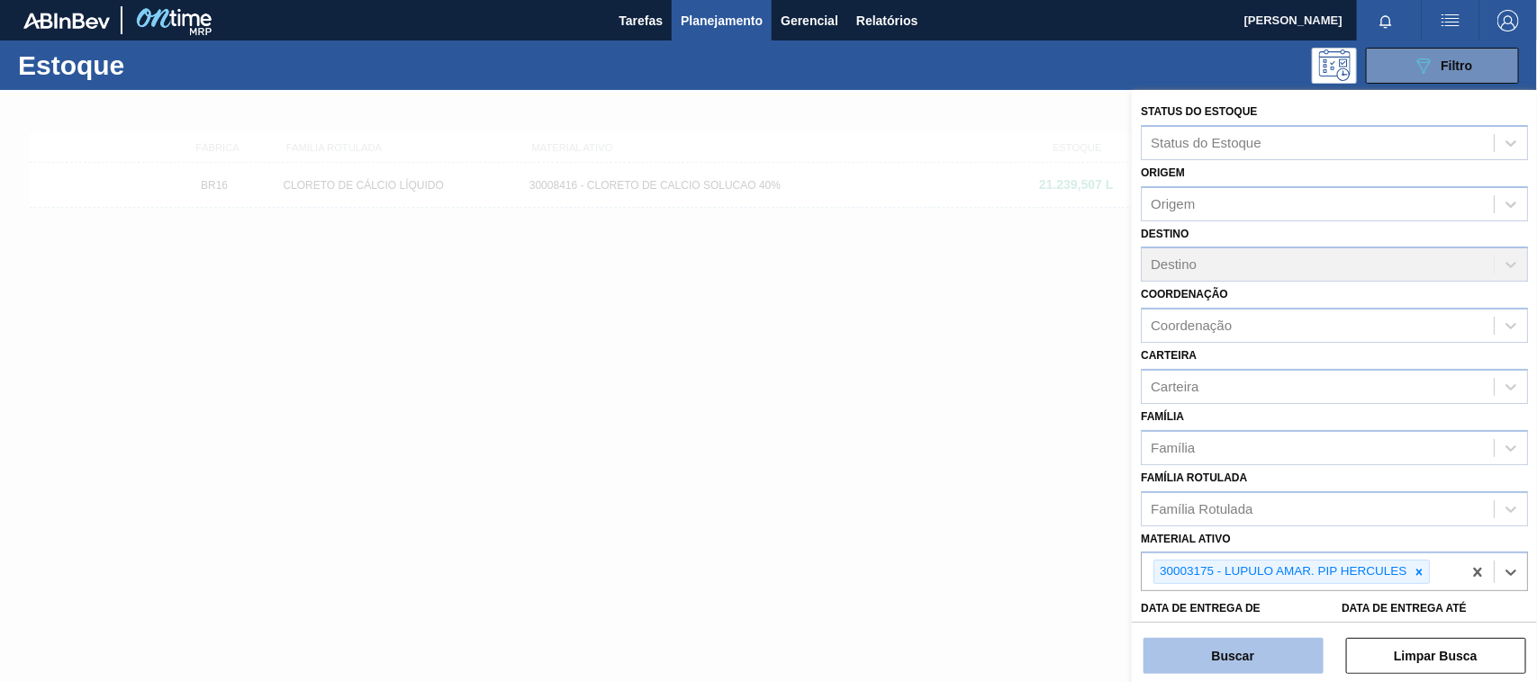
click at [1262, 645] on button "Buscar" at bounding box center [1233, 656] width 180 height 36
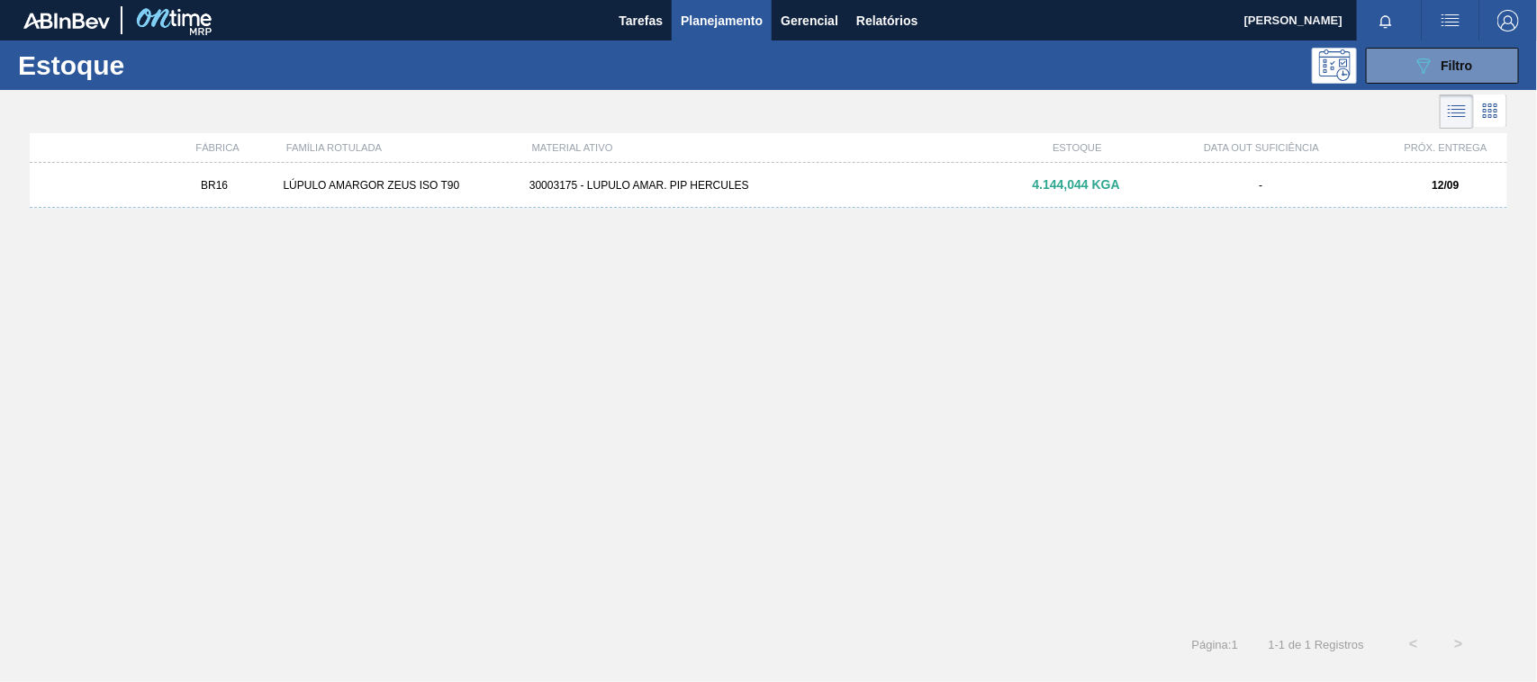
click at [817, 192] on div "BR16 LÚPULO AMARGOR ZEUS ISO T90 30003175 - LUPULO AMAR. PIP HERCULES 4.144,044…" at bounding box center [768, 185] width 1477 height 45
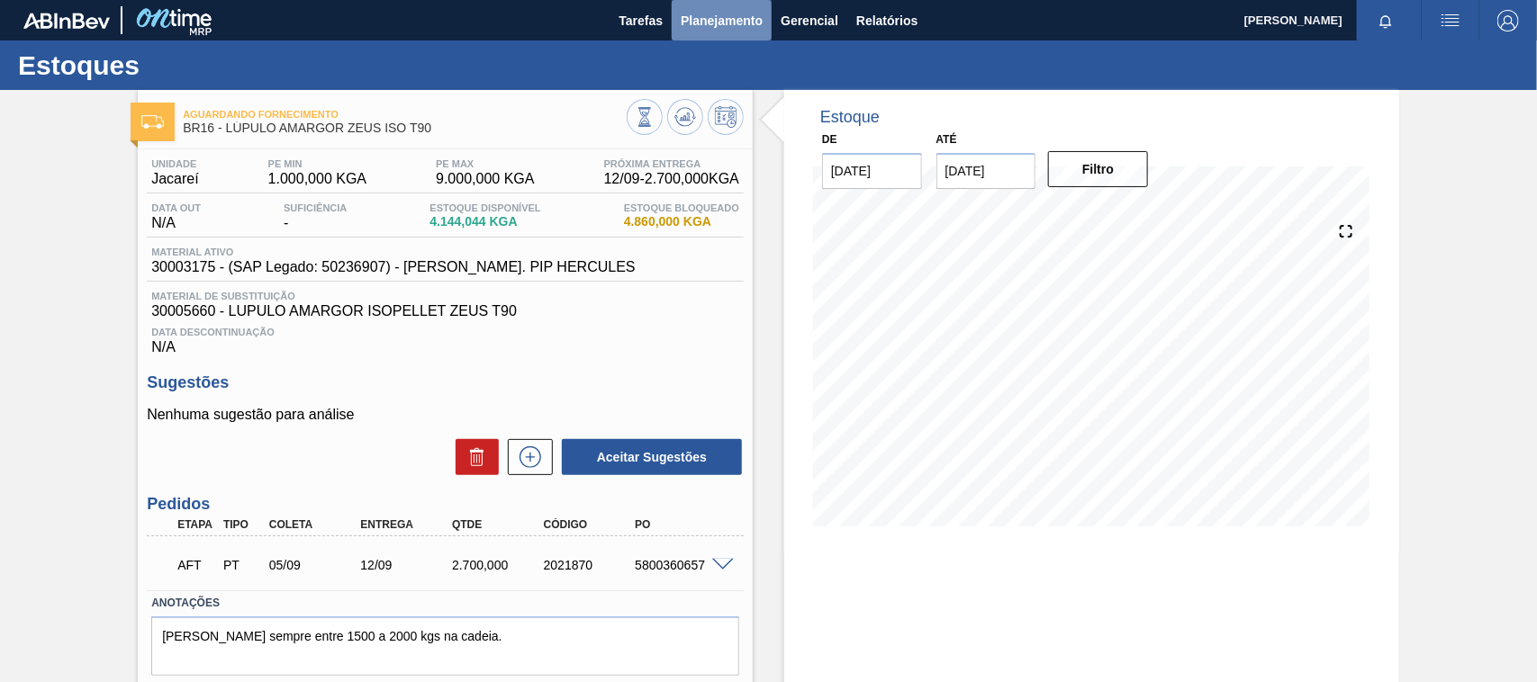
click at [744, 12] on span "Planejamento" at bounding box center [722, 21] width 82 height 22
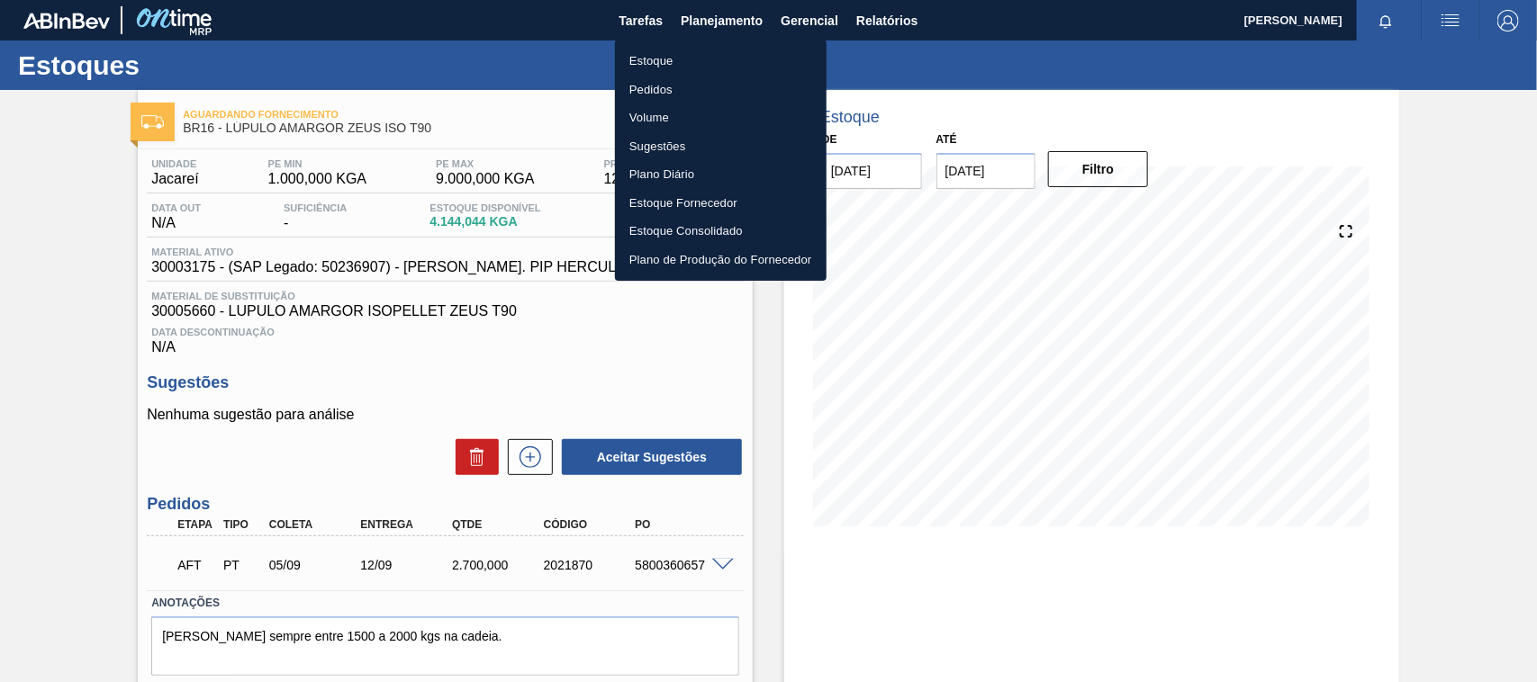
click at [689, 48] on li "Estoque" at bounding box center [721, 61] width 212 height 29
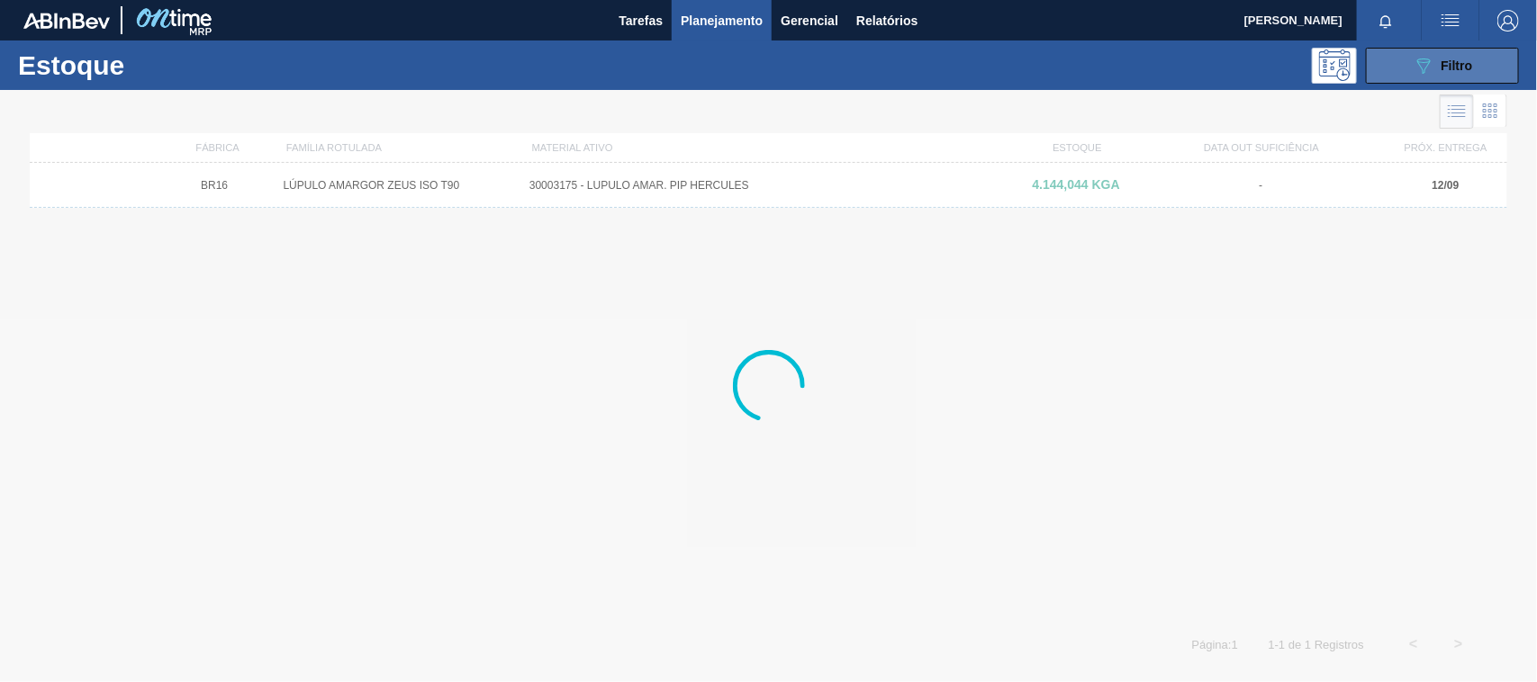
click at [1451, 60] on div "089F7B8B-B2A5-4AFE-B5C0-19BA573D28AC Filtro" at bounding box center [1442, 66] width 60 height 22
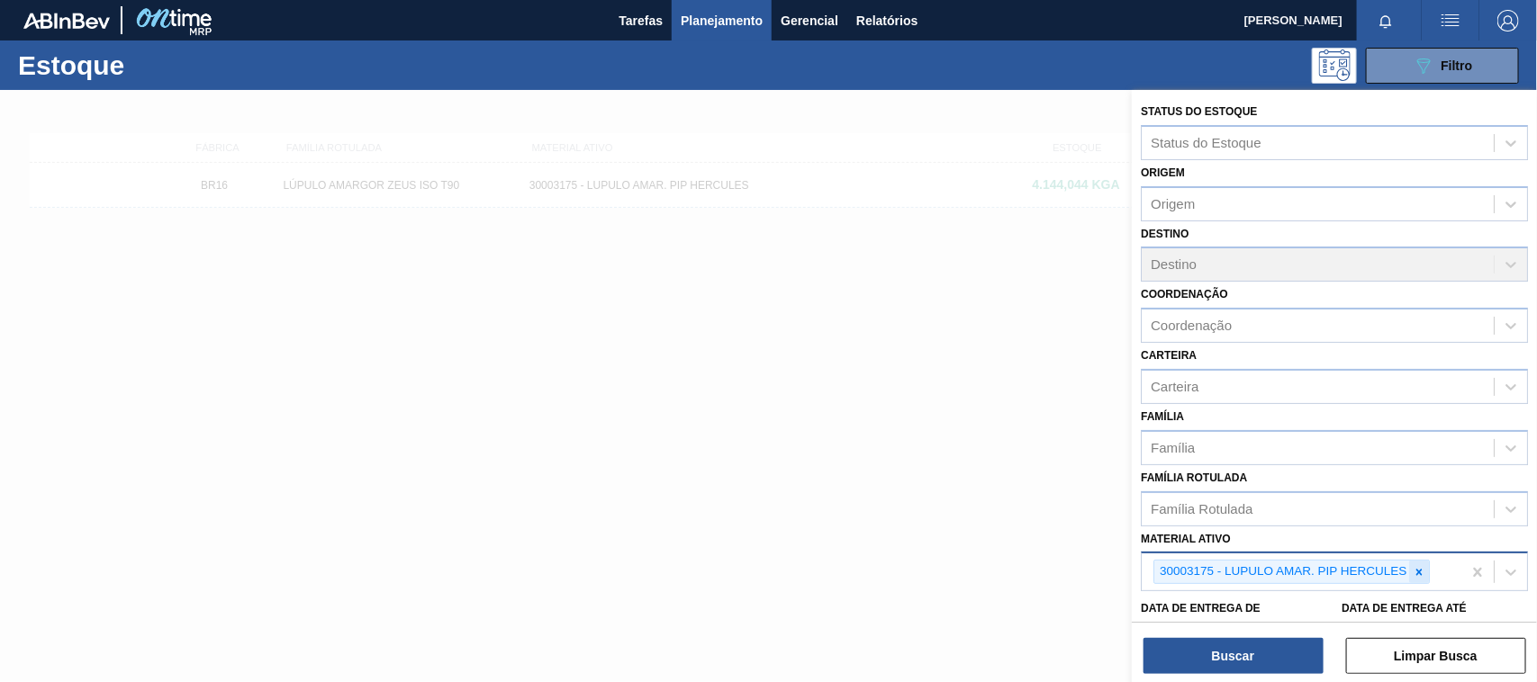
click at [1418, 569] on icon at bounding box center [1418, 572] width 13 height 13
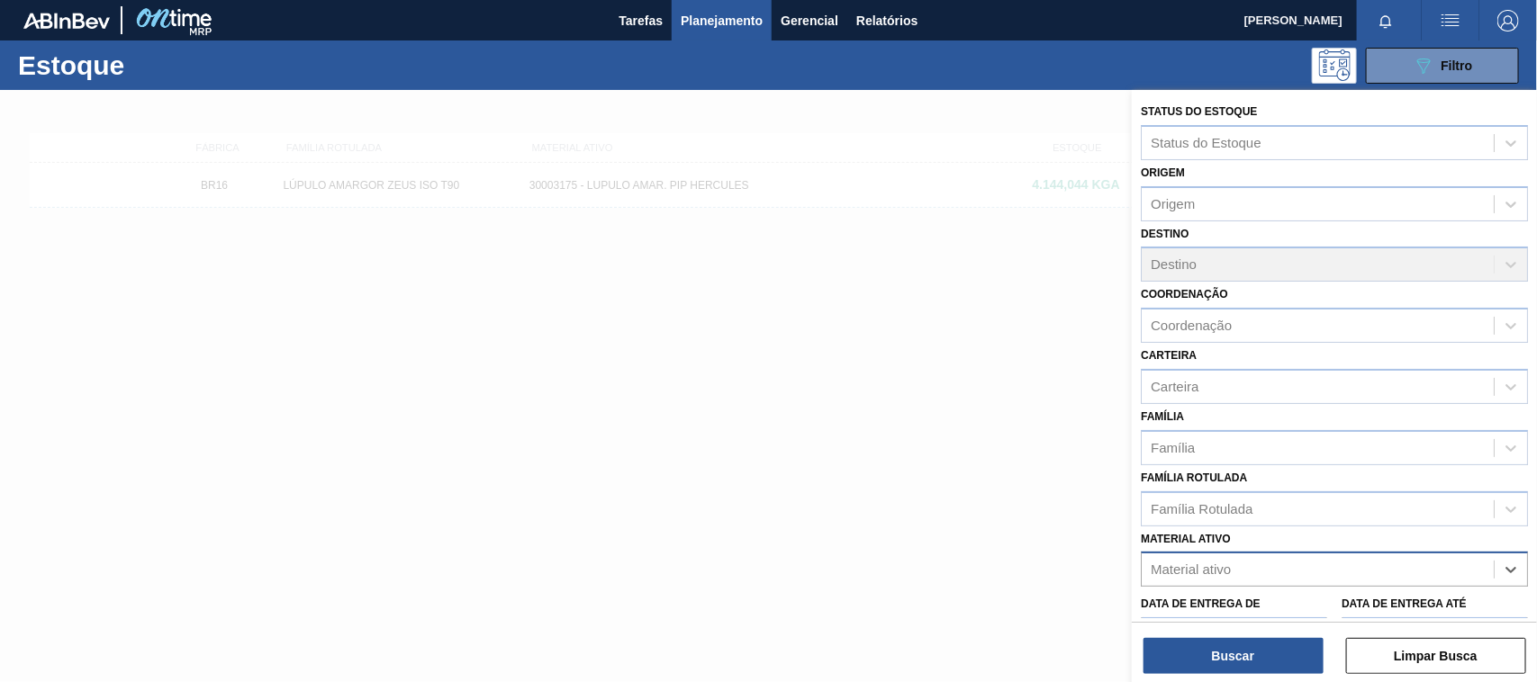
paste ativo "30003534"
type ativo "30003534"
click at [1217, 613] on div "30003534 - LUPULO AROM. PIP HALLERTAU" at bounding box center [1333, 614] width 387 height 33
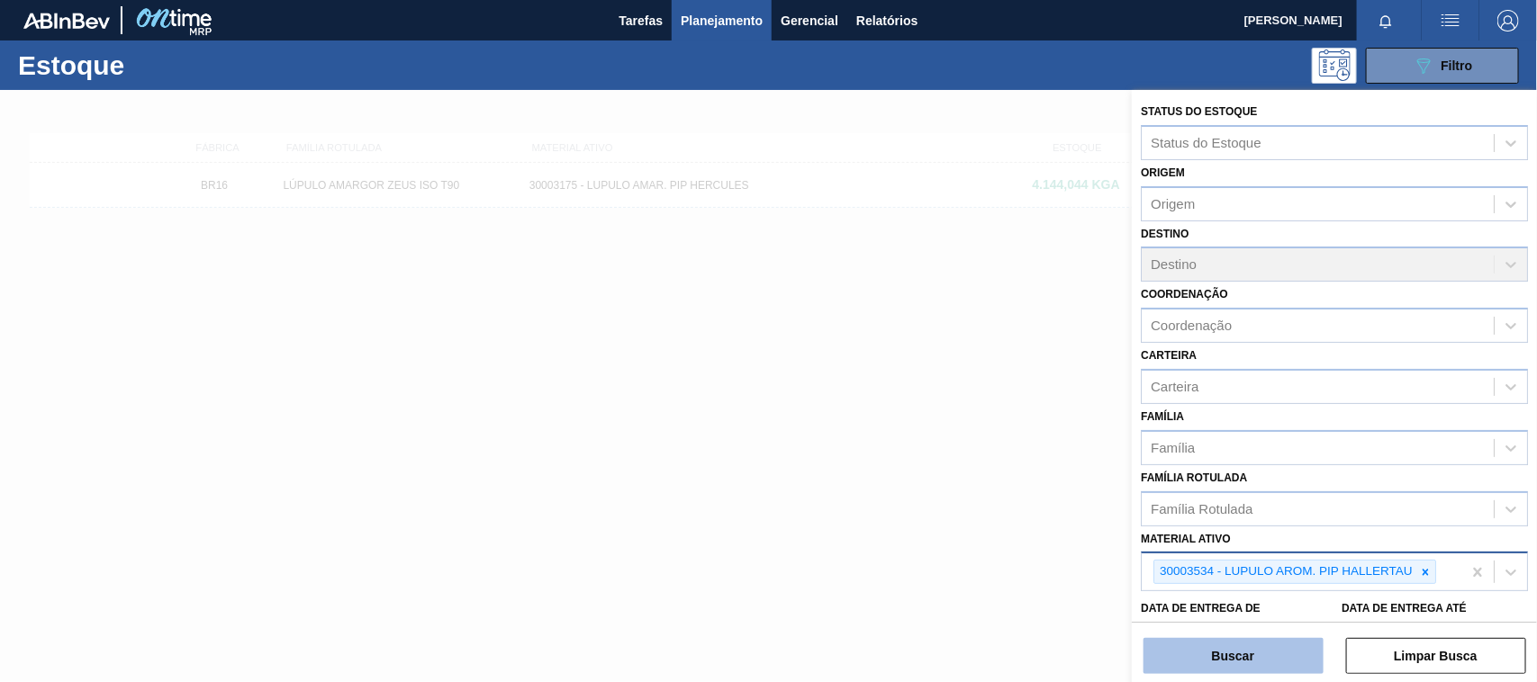
click at [1227, 651] on button "Buscar" at bounding box center [1233, 656] width 180 height 36
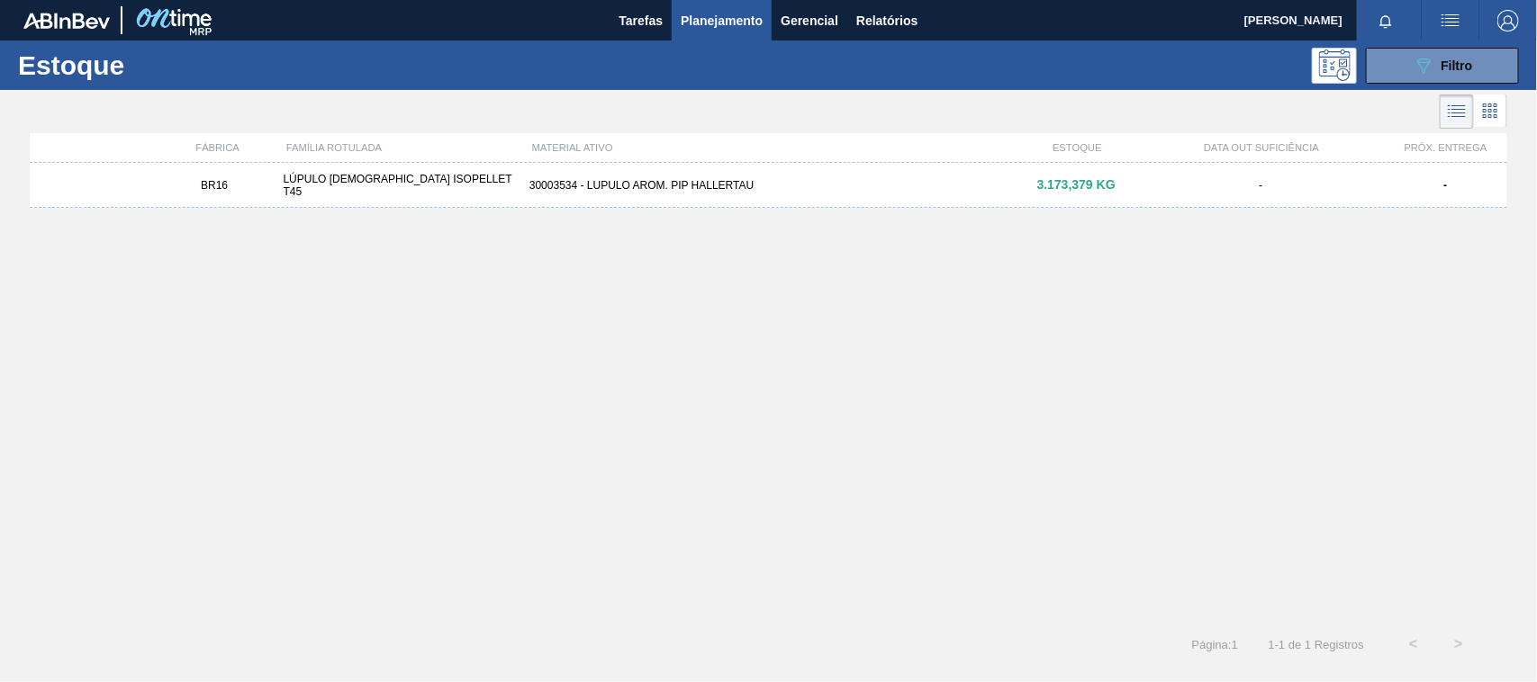
click at [744, 195] on div "BR16 LÚPULO [DEMOGRAPHIC_DATA] ISOPELLET T45 30003534 - LUPULO AROM. PIP HALLER…" at bounding box center [768, 185] width 1477 height 45
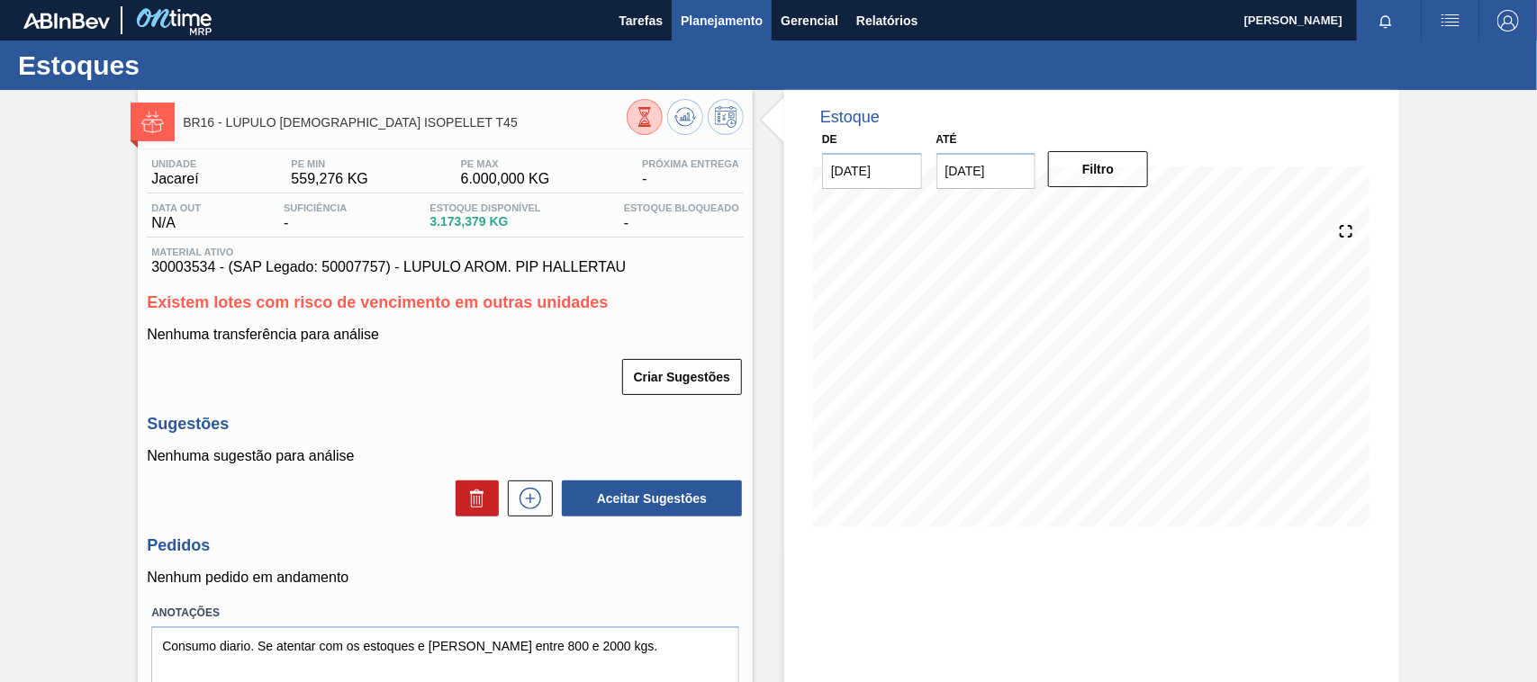
click at [675, 24] on button "Planejamento" at bounding box center [722, 20] width 100 height 41
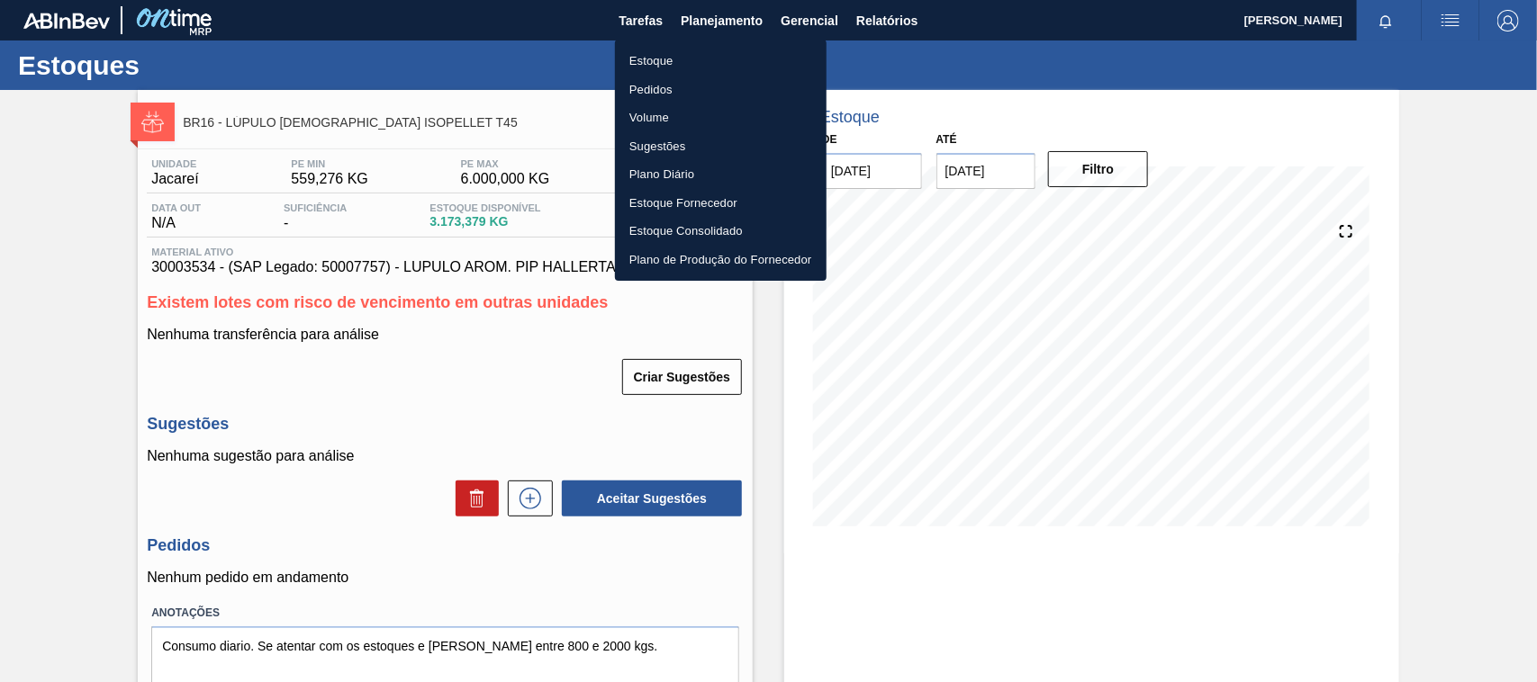
click at [610, 60] on div at bounding box center [768, 341] width 1537 height 682
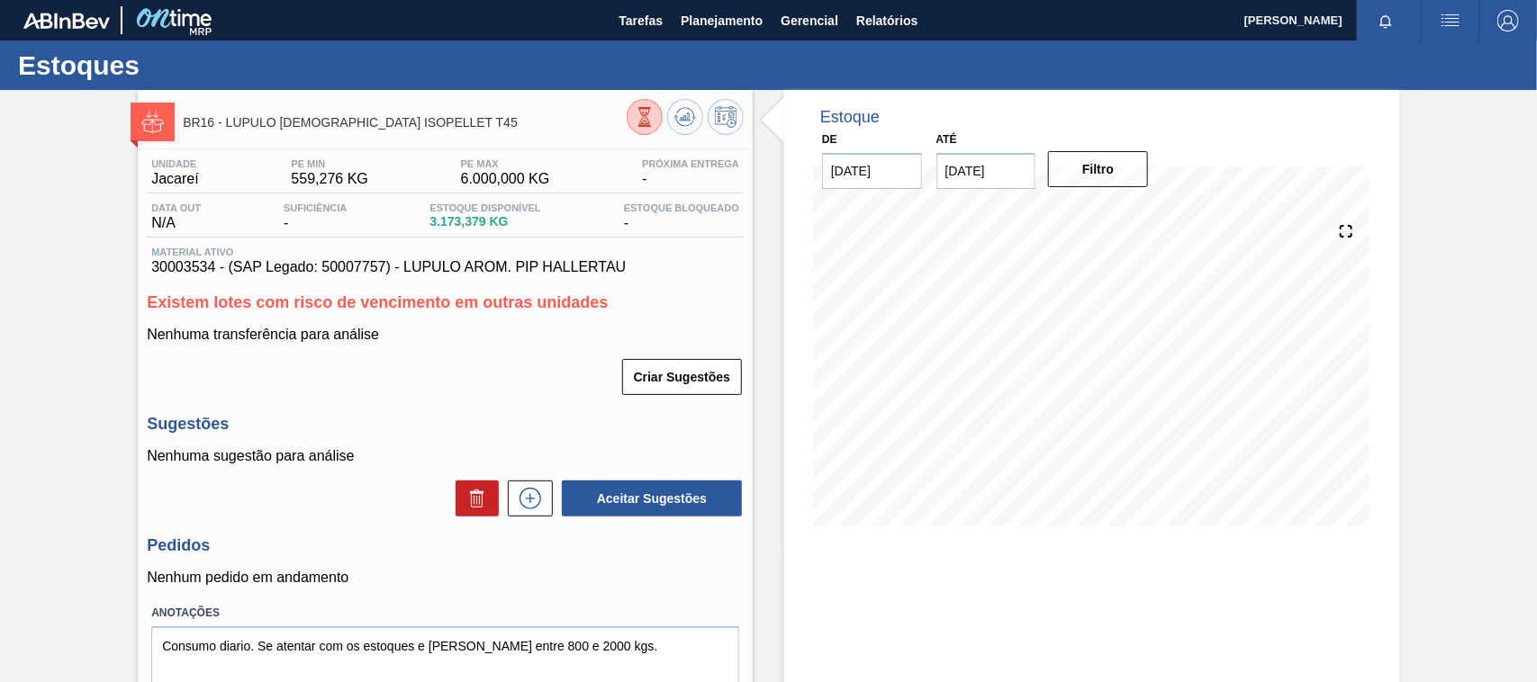
click at [639, 63] on div "Estoque Pedidos Volume Sugestões Plano Diário Estoque Fornecedor Estoque Consol…" at bounding box center [768, 341] width 1537 height 682
click at [745, 14] on span "Planejamento" at bounding box center [722, 21] width 82 height 22
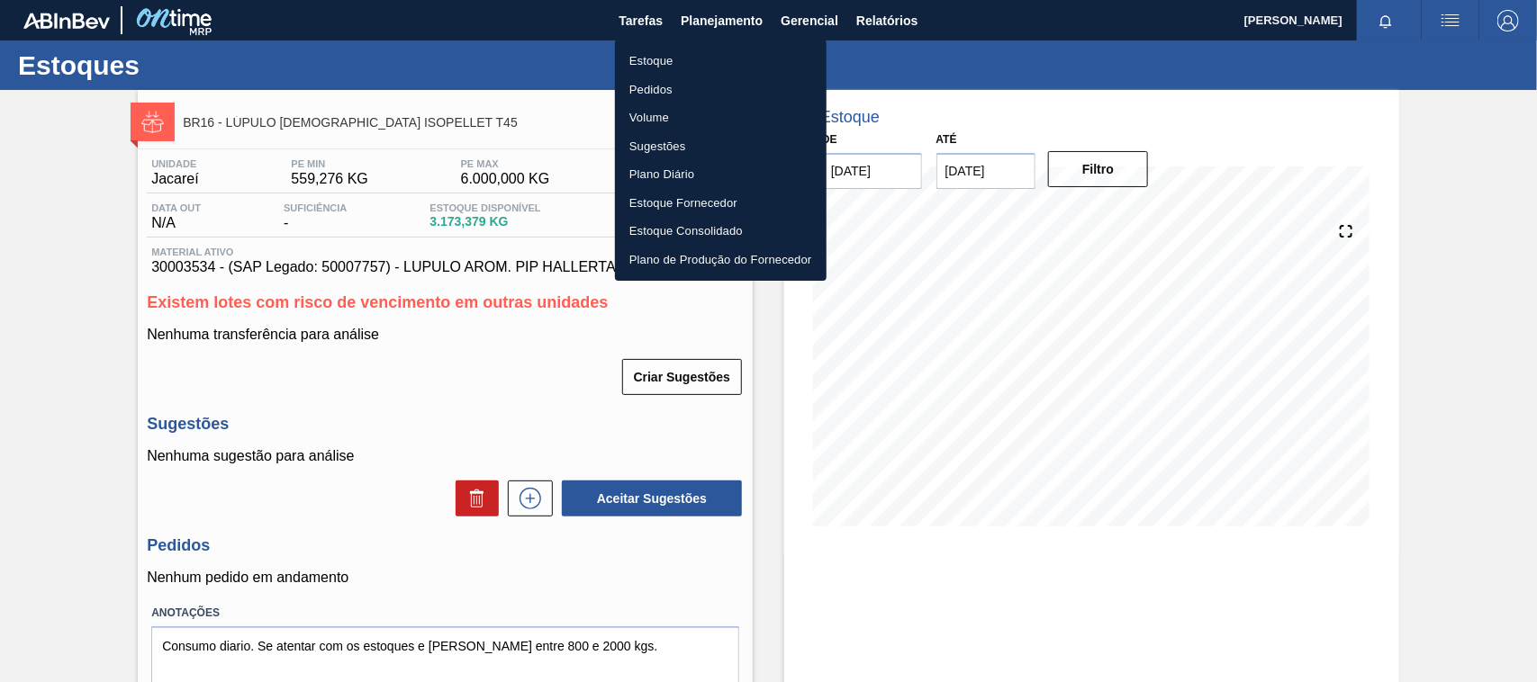
click at [663, 47] on li "Estoque" at bounding box center [721, 61] width 212 height 29
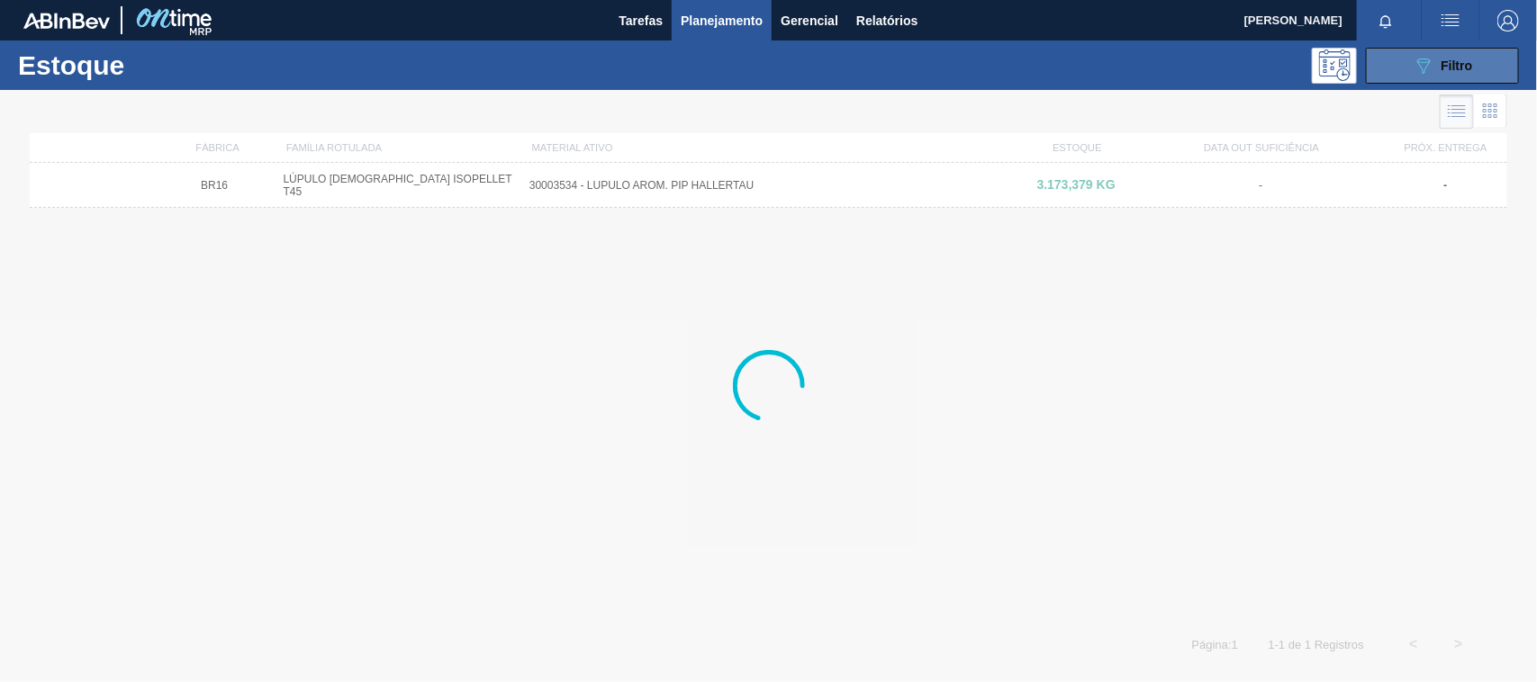
click at [1395, 61] on button "089F7B8B-B2A5-4AFE-B5C0-19BA573D28AC Filtro" at bounding box center [1442, 66] width 153 height 36
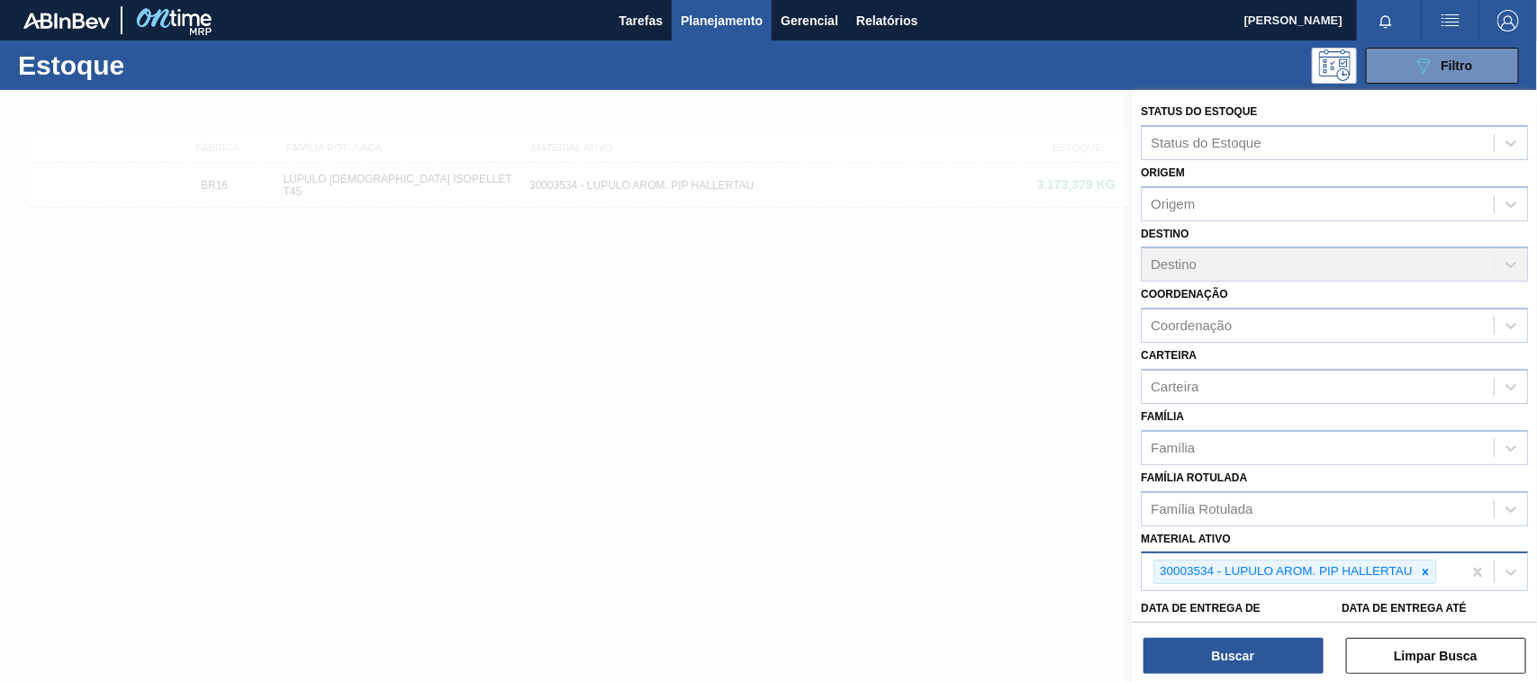
drag, startPoint x: 1431, startPoint y: 560, endPoint x: 1423, endPoint y: 554, distance: 9.7
click at [1428, 561] on div at bounding box center [1425, 572] width 20 height 23
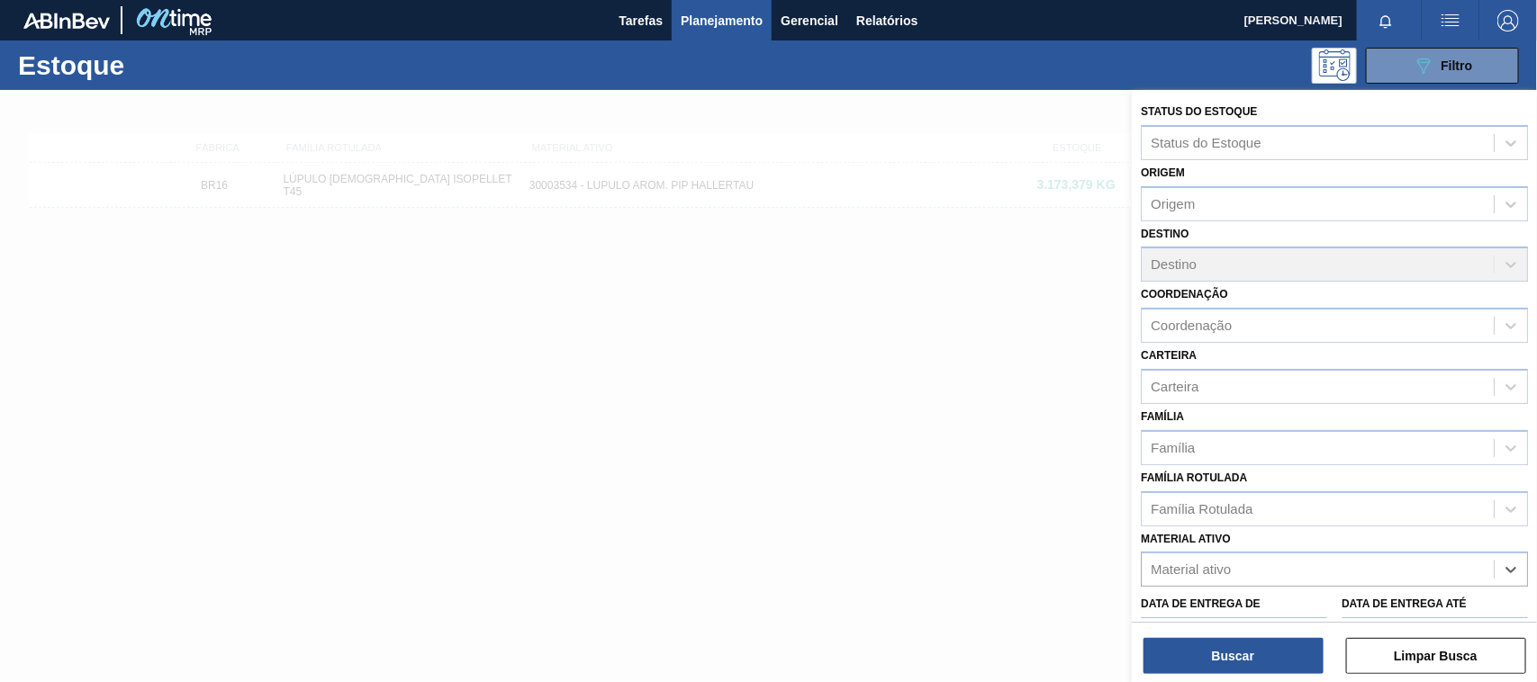
paste ativo "30009519"
type ativo "30009519"
click at [1260, 609] on div "30009519 - LUPULO AROM. PELLET REG HERCULES" at bounding box center [1333, 614] width 387 height 33
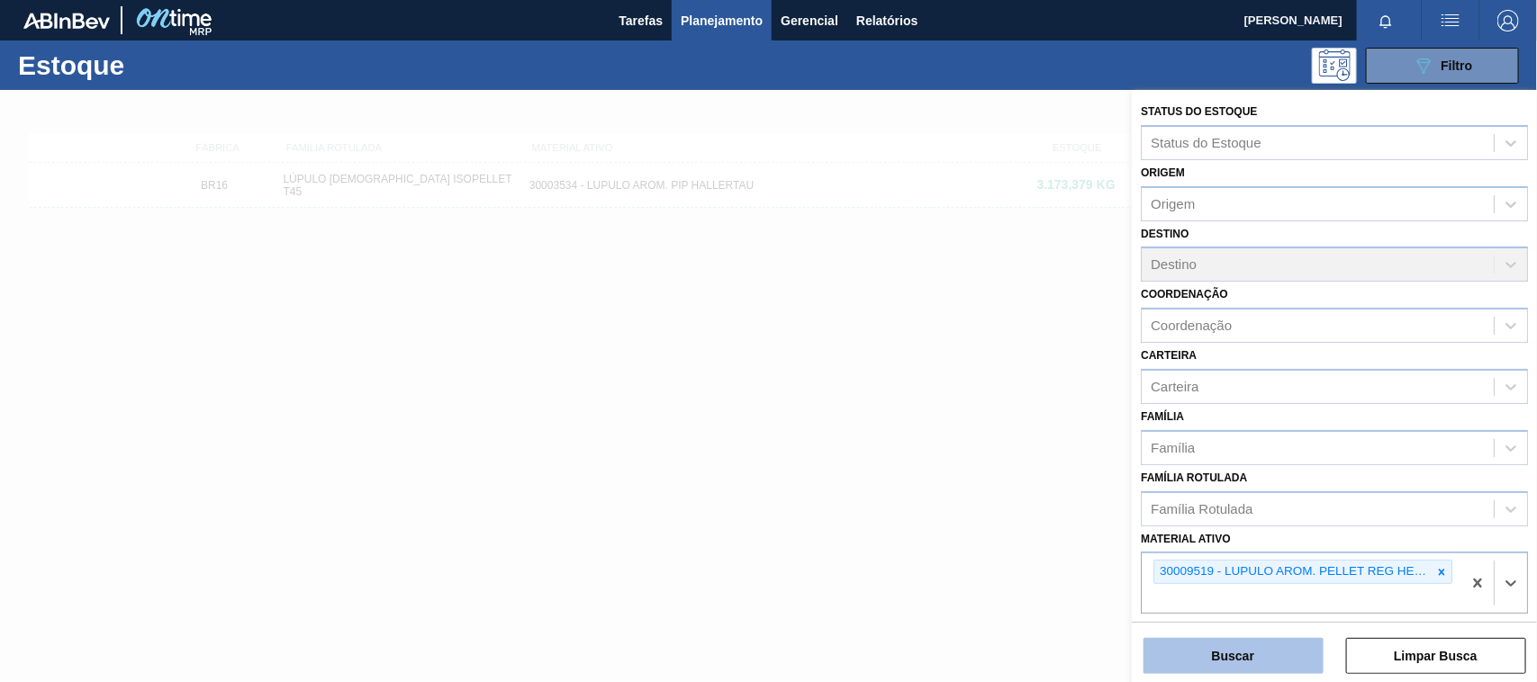
click at [1249, 657] on button "Buscar" at bounding box center [1233, 656] width 180 height 36
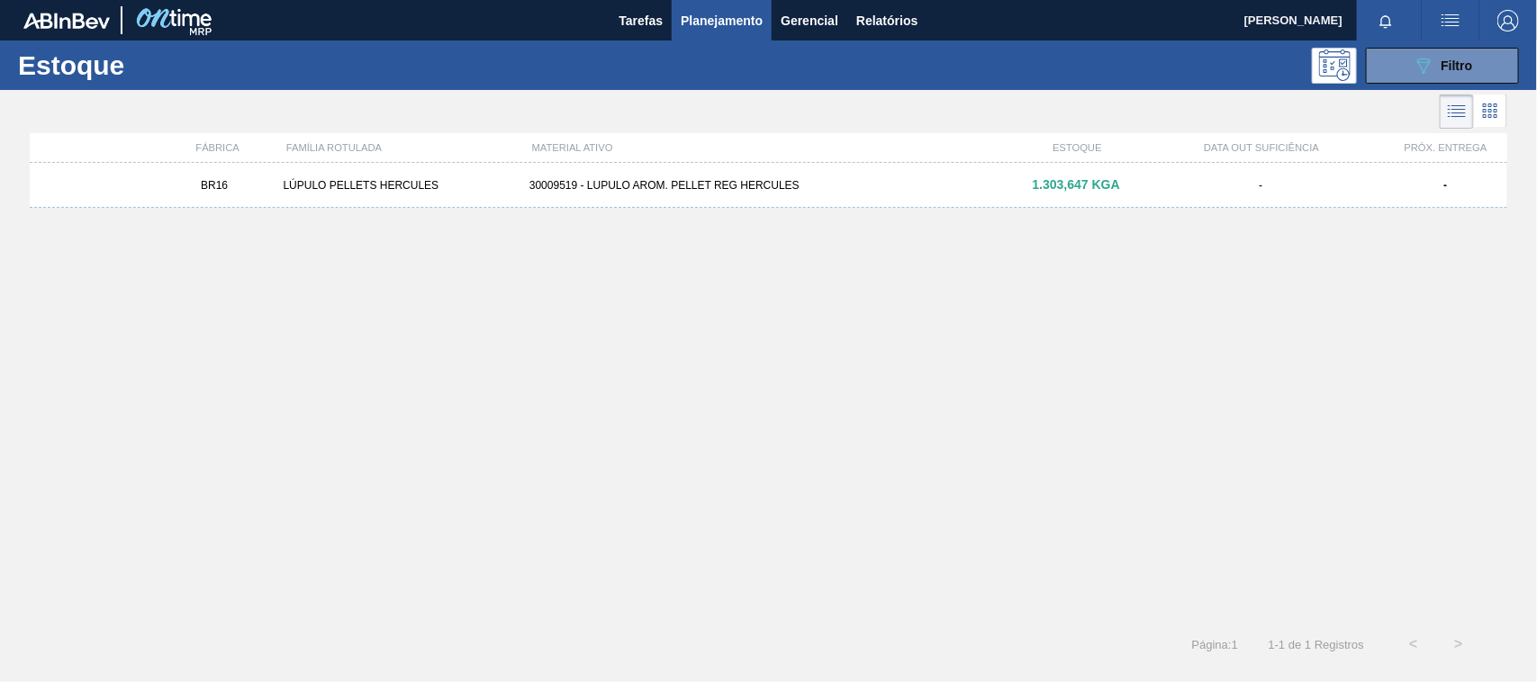
click at [834, 183] on div "30009519 - LUPULO AROM. PELLET REG HERCULES" at bounding box center [768, 185] width 492 height 13
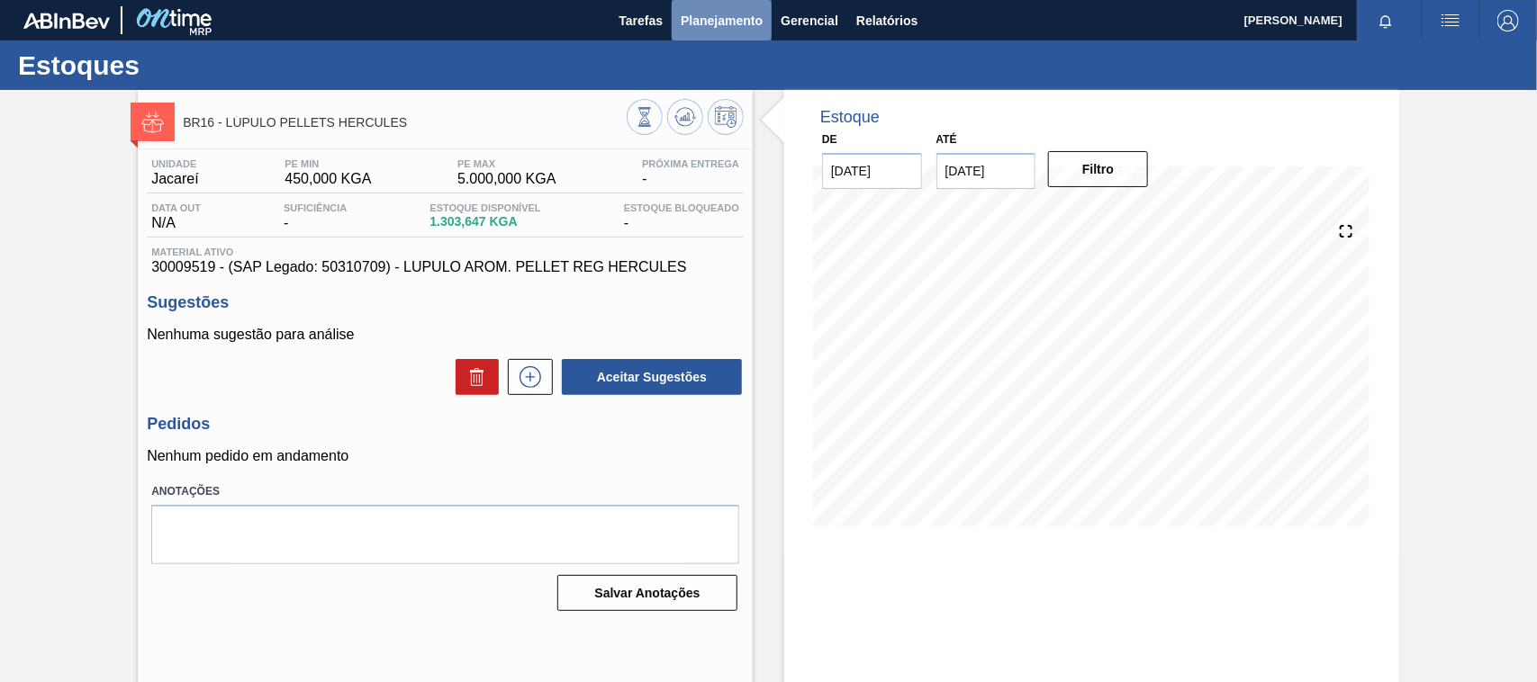
click at [725, 10] on span "Planejamento" at bounding box center [722, 21] width 82 height 22
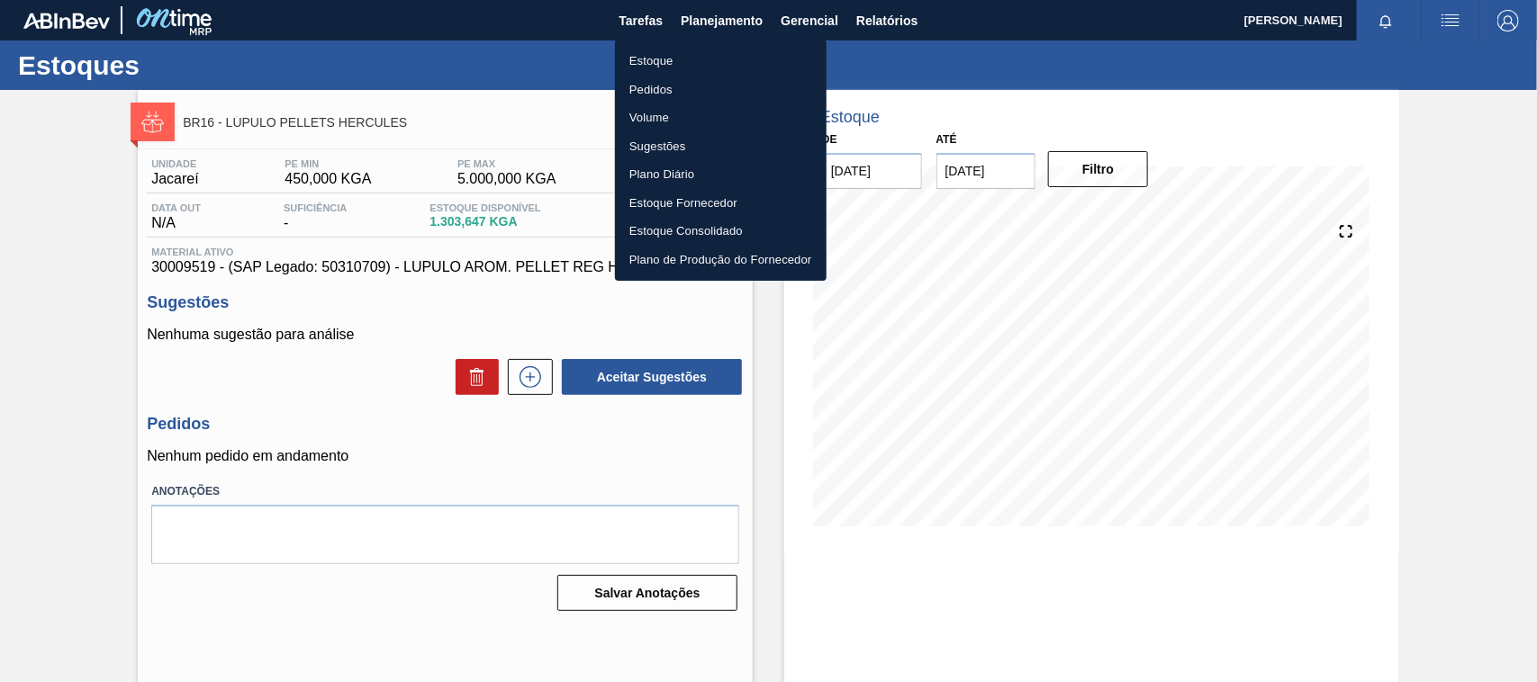
click at [631, 51] on li "Estoque" at bounding box center [721, 61] width 212 height 29
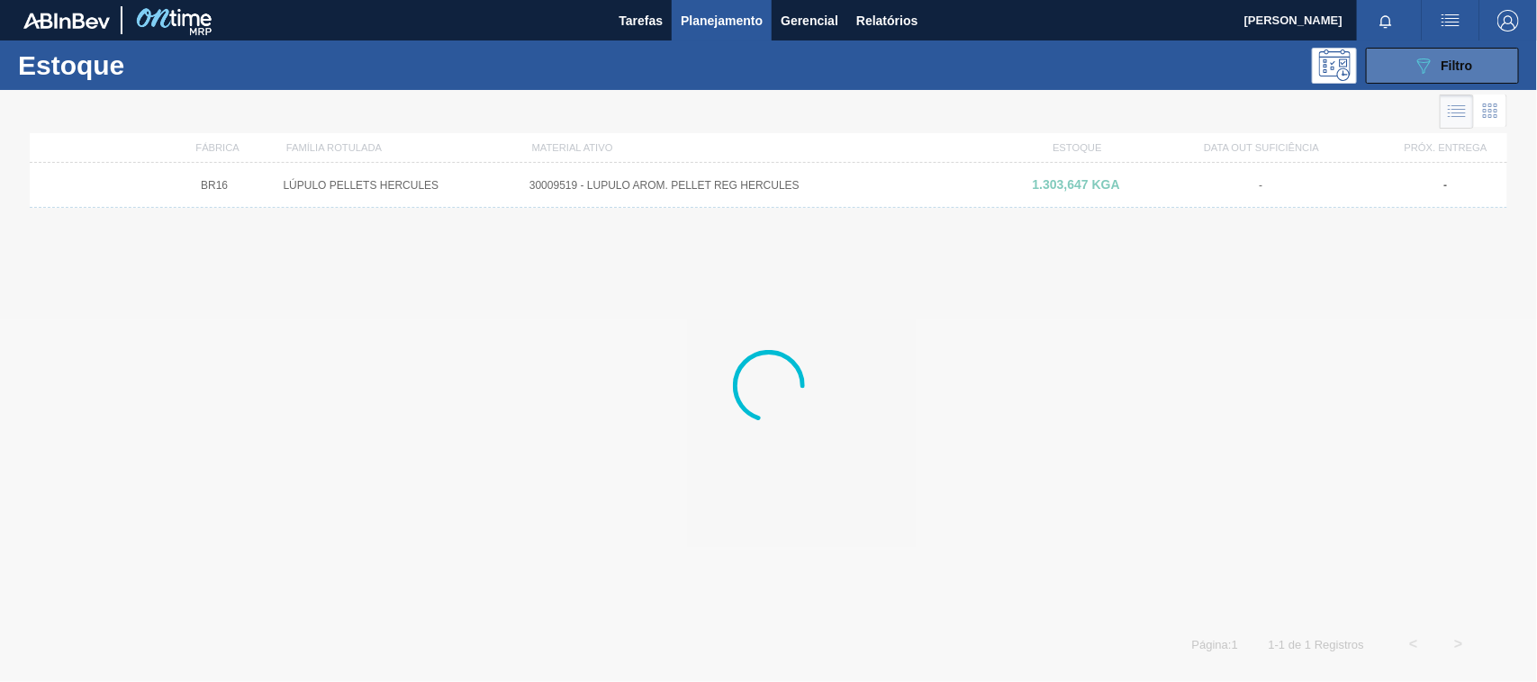
click at [1451, 59] on span "Filtro" at bounding box center [1457, 66] width 32 height 14
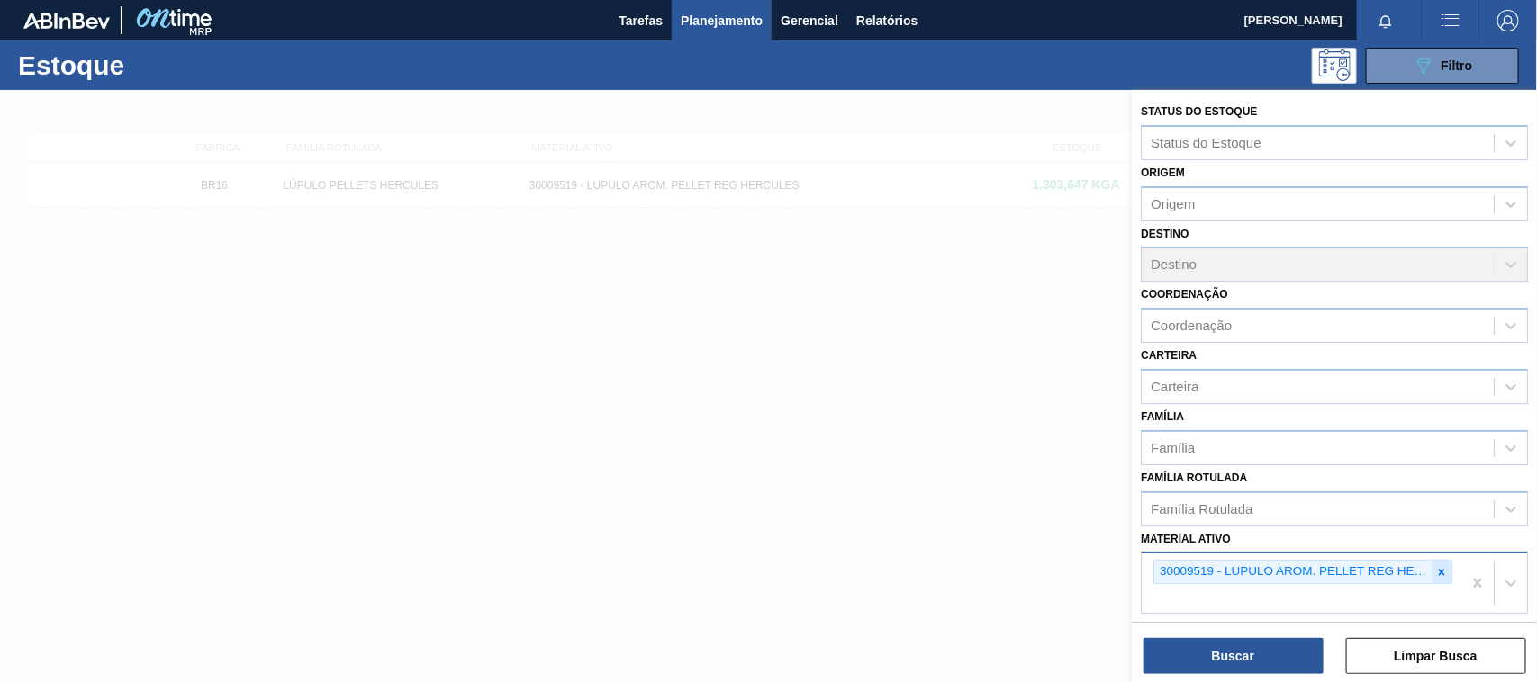
click at [1435, 572] on icon at bounding box center [1441, 572] width 13 height 13
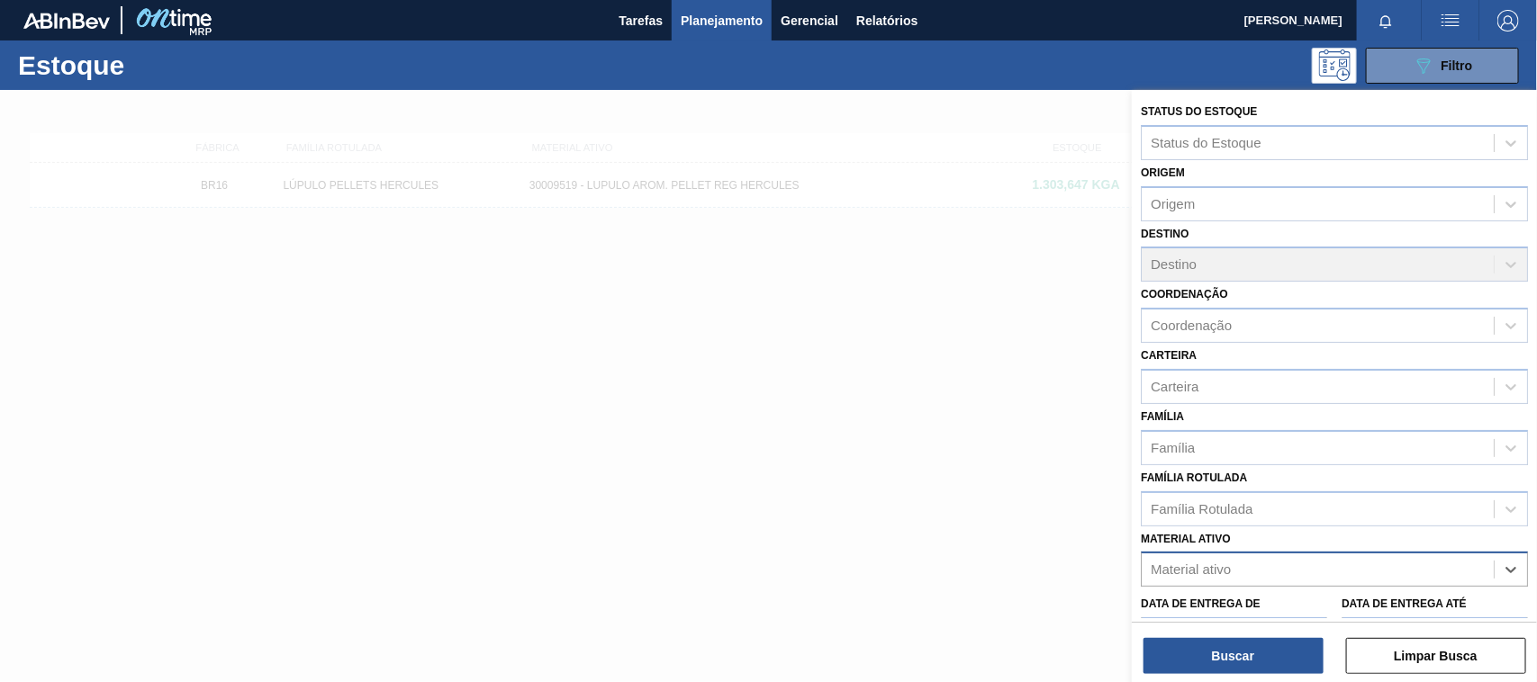
paste ativo "30006318"
type ativo "30006318"
drag, startPoint x: 1275, startPoint y: 610, endPoint x: 1244, endPoint y: 631, distance: 37.0
click at [1275, 608] on div "30006318 - LUPULO AROM. PELLET STB TAHOMA" at bounding box center [1333, 614] width 387 height 33
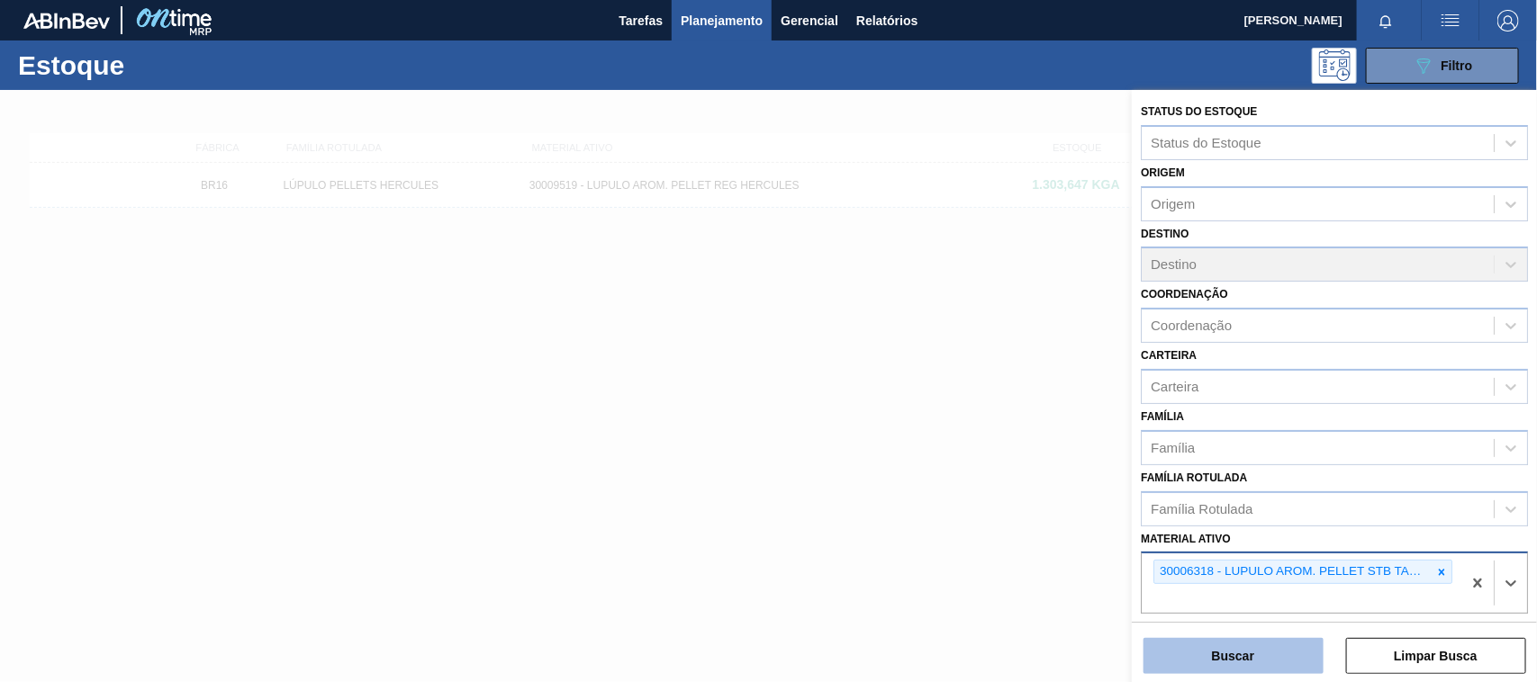
click at [1248, 650] on button "Buscar" at bounding box center [1233, 656] width 180 height 36
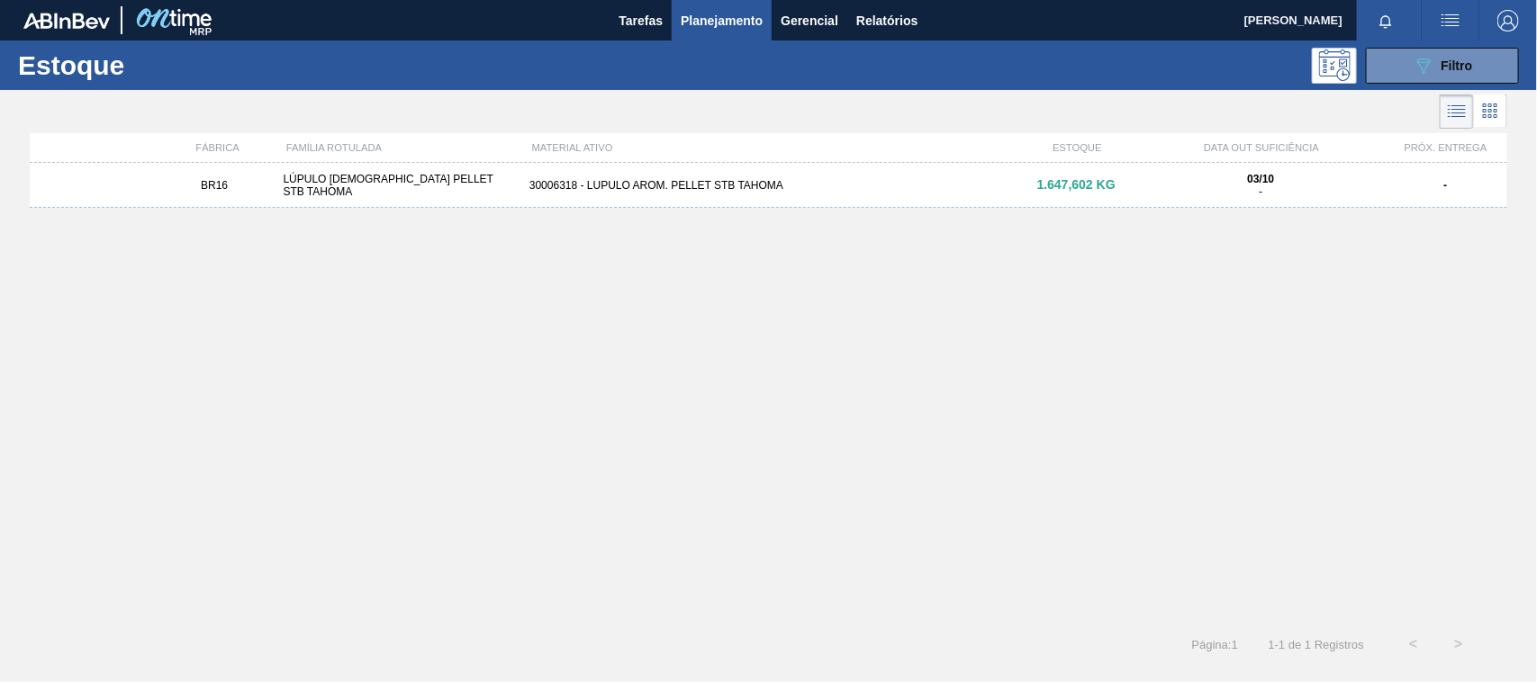
click at [839, 190] on div "30006318 - LUPULO AROM. PELLET STB TAHOMA" at bounding box center [768, 185] width 492 height 13
